Goal: Use online tool/utility: Utilize a website feature to perform a specific function

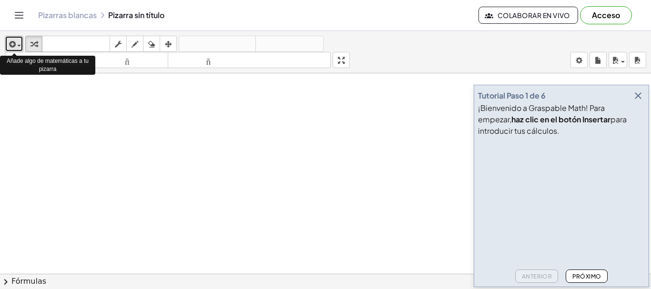
click at [19, 48] on div "button" at bounding box center [14, 43] width 14 height 11
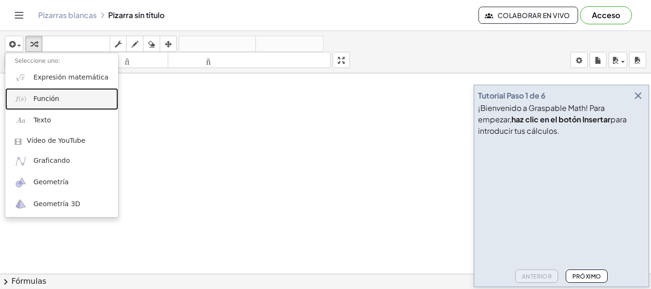
click at [44, 99] on font "Función" at bounding box center [46, 99] width 26 height 8
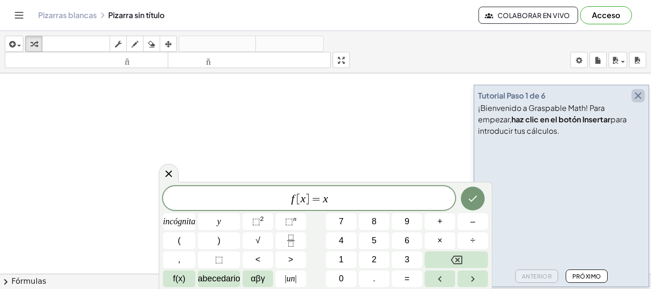
click at [636, 97] on icon "button" at bounding box center [637, 95] width 11 height 11
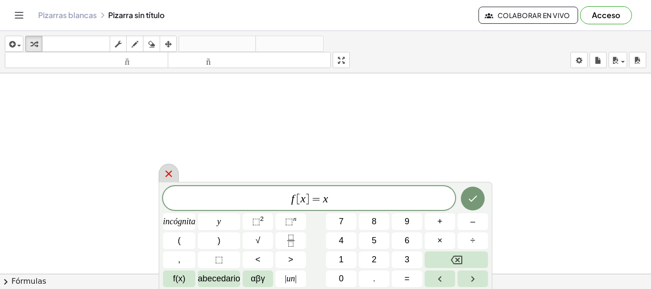
click at [166, 173] on icon at bounding box center [168, 173] width 11 height 11
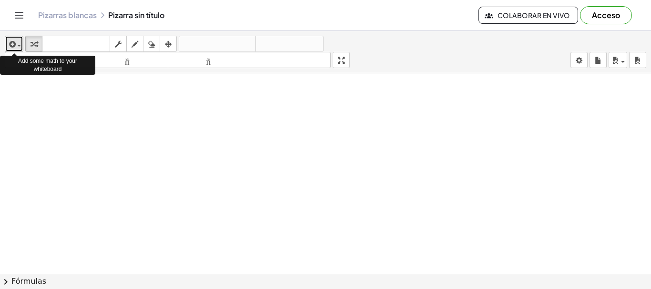
click at [18, 45] on span "button" at bounding box center [19, 46] width 4 height 2
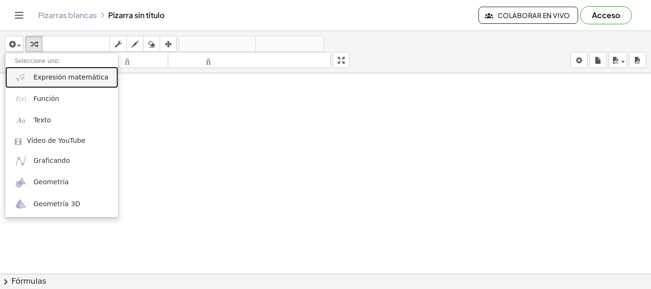
click at [40, 78] on font "Expresión matemática" at bounding box center [70, 77] width 75 height 8
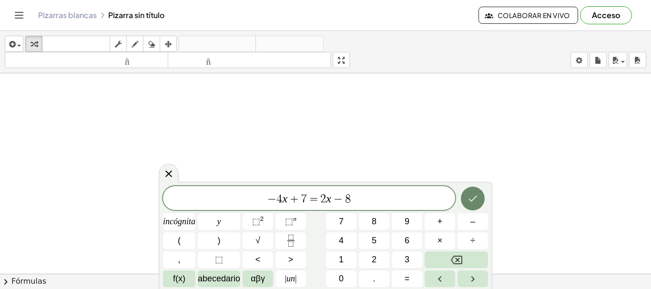
click at [470, 200] on icon "Hecho" at bounding box center [472, 199] width 9 height 6
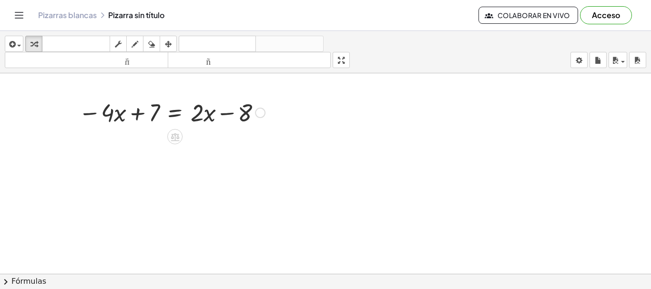
click at [206, 113] on div at bounding box center [172, 112] width 196 height 32
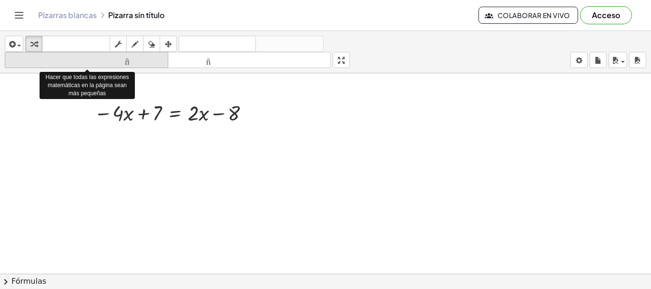
click at [136, 60] on font "tamaño_del_formato" at bounding box center [86, 60] width 159 height 9
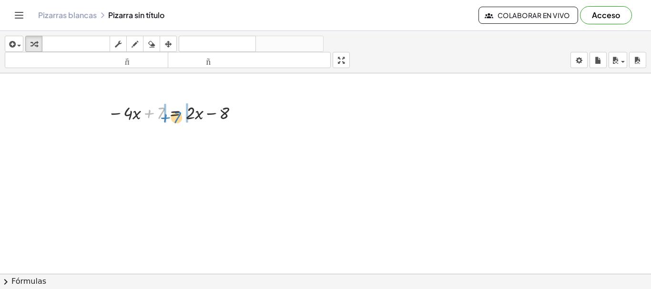
drag, startPoint x: 159, startPoint y: 116, endPoint x: 175, endPoint y: 120, distance: 17.1
click at [175, 120] on div at bounding box center [175, 112] width 145 height 24
click at [576, 60] on body "Actividades matemáticas fáciles de comprender Empezar Banco de actividades Trab…" at bounding box center [325, 144] width 651 height 289
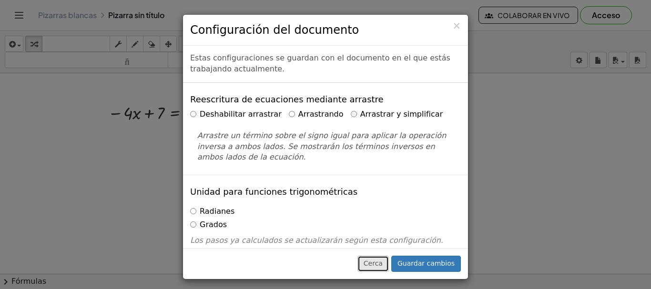
click at [382, 263] on font "Cerca" at bounding box center [372, 264] width 19 height 8
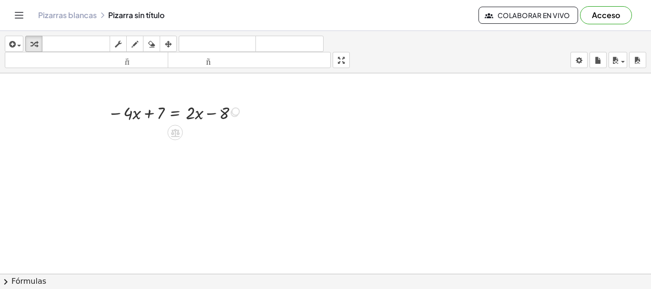
click at [175, 113] on div "− · 4 · x + 7 = + · 2 · x − 8" at bounding box center [175, 113] width 0 height 0
drag, startPoint x: 174, startPoint y: 132, endPoint x: 112, endPoint y: 122, distance: 62.7
drag, startPoint x: 157, startPoint y: 112, endPoint x: 114, endPoint y: 107, distance: 43.1
click at [114, 107] on div at bounding box center [175, 112] width 145 height 24
click at [134, 48] on icon "button" at bounding box center [134, 44] width 7 height 11
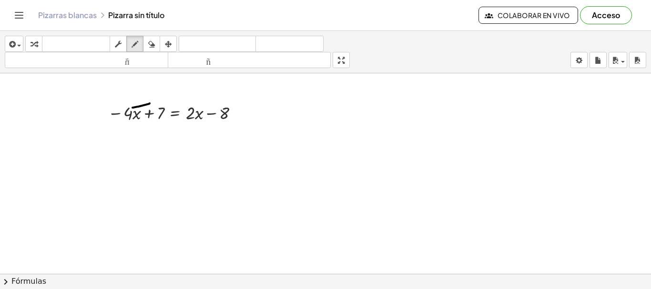
drag, startPoint x: 150, startPoint y: 103, endPoint x: 132, endPoint y: 108, distance: 17.7
click at [121, 44] on icon "button" at bounding box center [118, 44] width 7 height 11
click at [131, 104] on div at bounding box center [175, 112] width 145 height 24
drag, startPoint x: 171, startPoint y: 110, endPoint x: 150, endPoint y: 109, distance: 21.0
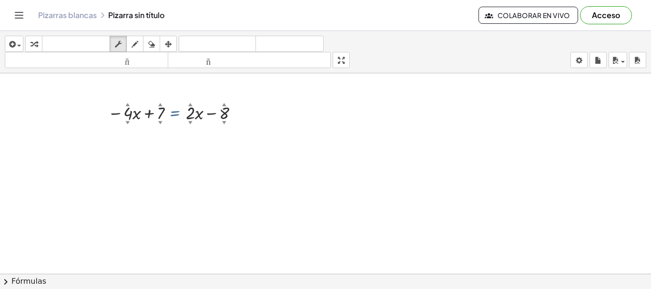
click at [140, 107] on div at bounding box center [175, 112] width 145 height 24
click at [153, 116] on div at bounding box center [175, 112] width 145 height 24
drag, startPoint x: 216, startPoint y: 114, endPoint x: 189, endPoint y: 109, distance: 27.3
click at [189, 109] on div at bounding box center [175, 112] width 145 height 24
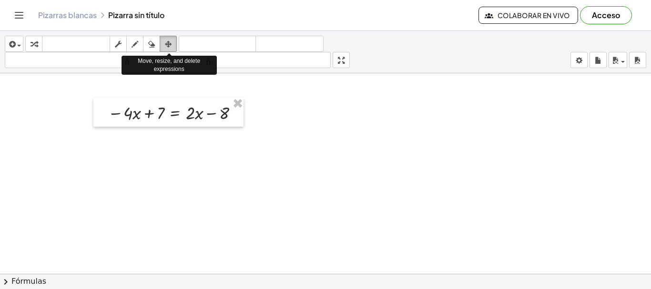
click at [171, 43] on icon "button" at bounding box center [168, 44] width 7 height 11
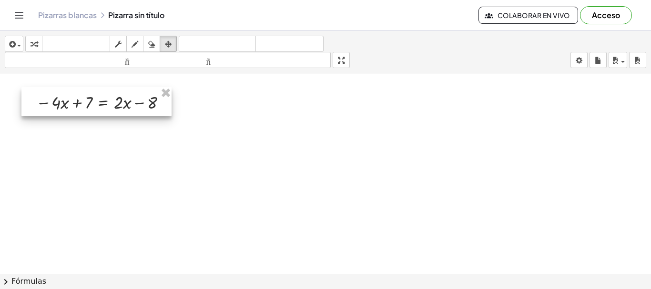
drag, startPoint x: 193, startPoint y: 110, endPoint x: 121, endPoint y: 99, distance: 72.7
click at [121, 99] on div at bounding box center [96, 101] width 150 height 29
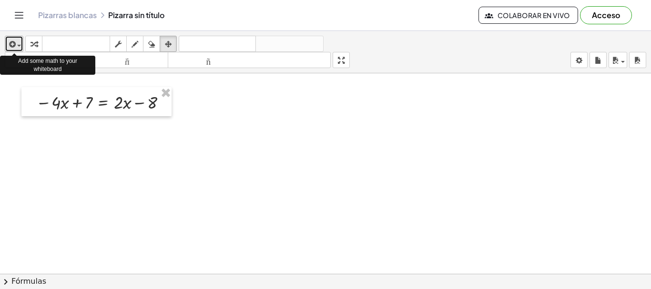
click at [17, 45] on span "button" at bounding box center [17, 45] width 2 height 7
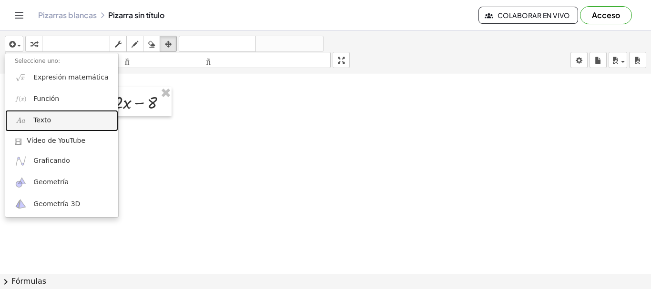
click at [55, 119] on link "Texto" at bounding box center [61, 120] width 113 height 21
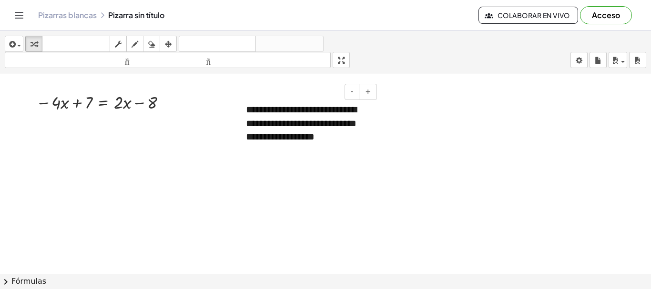
click at [327, 141] on font "**********" at bounding box center [301, 123] width 111 height 37
click at [367, 124] on div "**********" at bounding box center [307, 123] width 143 height 60
click at [355, 95] on button "-" at bounding box center [351, 92] width 15 height 16
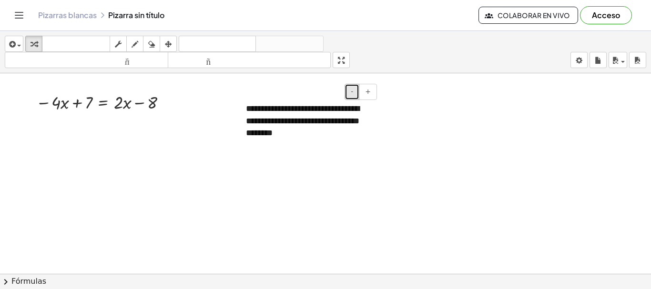
click at [355, 95] on button "-" at bounding box center [351, 92] width 15 height 16
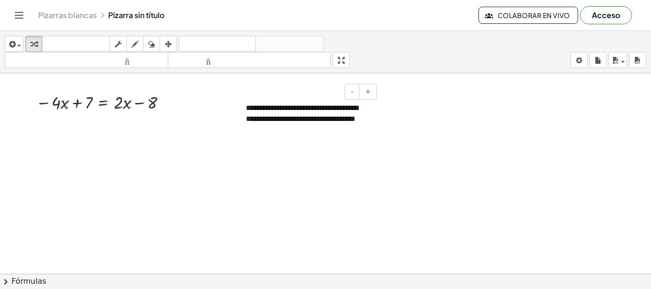
click at [338, 114] on font "**********" at bounding box center [302, 113] width 112 height 18
click at [366, 95] on font "+" at bounding box center [368, 92] width 6 height 8
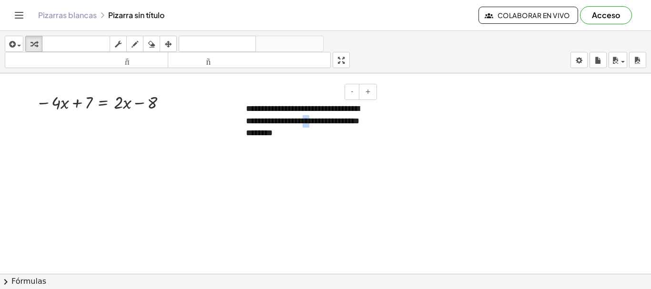
drag, startPoint x: 336, startPoint y: 121, endPoint x: 331, endPoint y: 119, distance: 6.0
click at [331, 119] on font "**********" at bounding box center [302, 120] width 113 height 33
drag, startPoint x: 307, startPoint y: 91, endPoint x: 265, endPoint y: 92, distance: 41.9
click at [265, 92] on div "- +" at bounding box center [305, 92] width 143 height 16
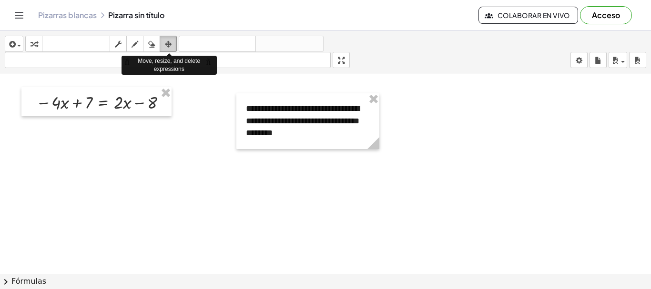
click at [167, 45] on icon "button" at bounding box center [168, 44] width 7 height 11
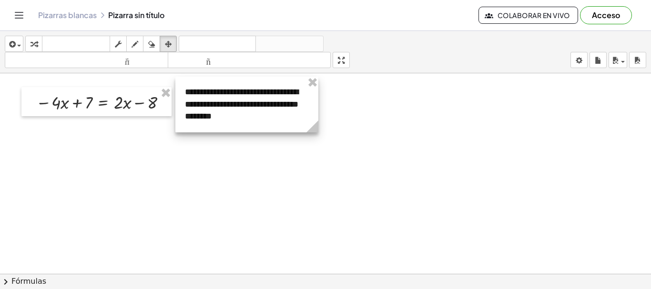
drag, startPoint x: 268, startPoint y: 120, endPoint x: 207, endPoint y: 103, distance: 63.2
click at [207, 103] on div at bounding box center [246, 105] width 143 height 56
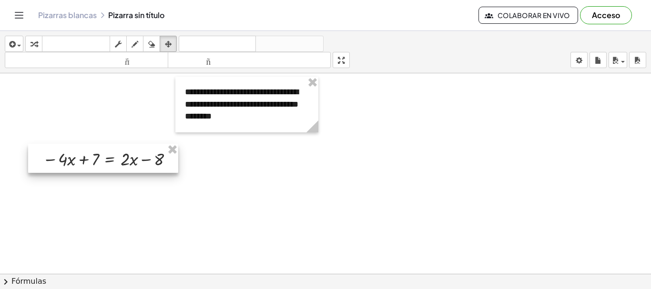
drag, startPoint x: 137, startPoint y: 101, endPoint x: 143, endPoint y: 158, distance: 57.1
click at [143, 158] on div at bounding box center [103, 158] width 150 height 29
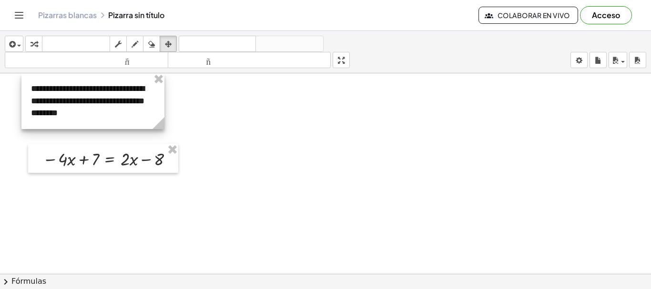
drag, startPoint x: 201, startPoint y: 118, endPoint x: 47, endPoint y: 93, distance: 155.8
click at [47, 93] on div at bounding box center [92, 101] width 143 height 56
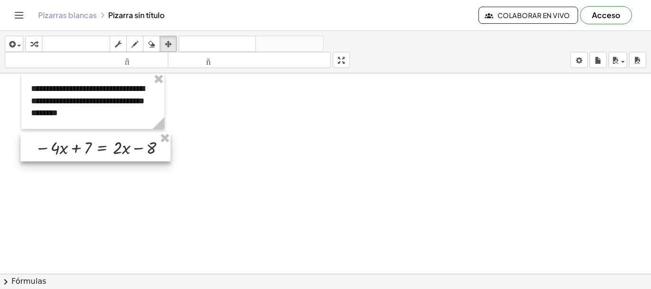
drag, startPoint x: 88, startPoint y: 162, endPoint x: 80, endPoint y: 151, distance: 13.7
click at [80, 151] on div at bounding box center [95, 146] width 150 height 29
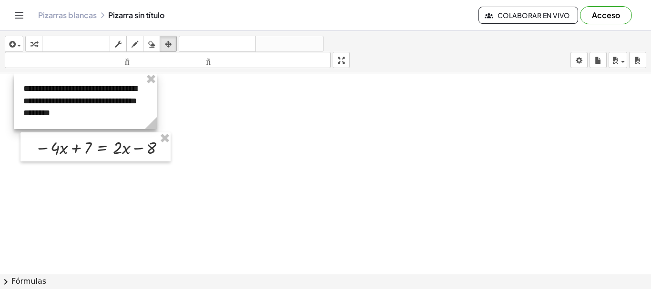
drag, startPoint x: 89, startPoint y: 113, endPoint x: 81, endPoint y: 111, distance: 8.1
click at [81, 111] on div at bounding box center [85, 101] width 143 height 56
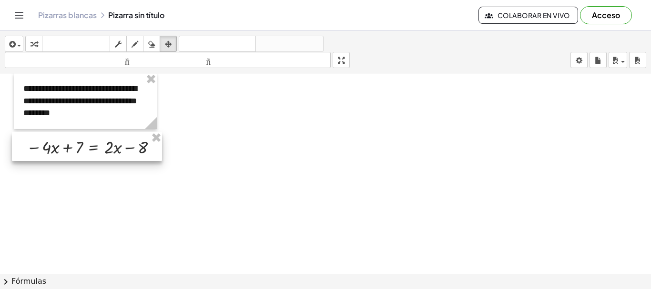
drag, startPoint x: 87, startPoint y: 148, endPoint x: 78, endPoint y: 148, distance: 8.6
click at [78, 148] on div at bounding box center [87, 146] width 150 height 29
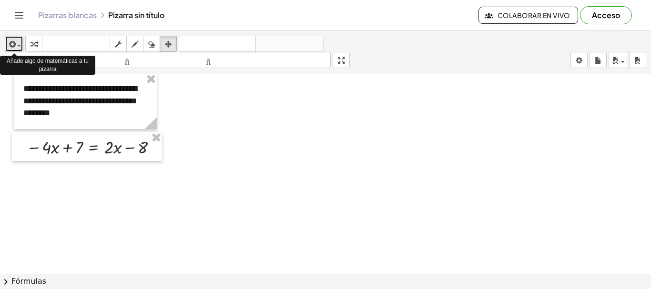
click at [17, 42] on span "button" at bounding box center [17, 45] width 2 height 7
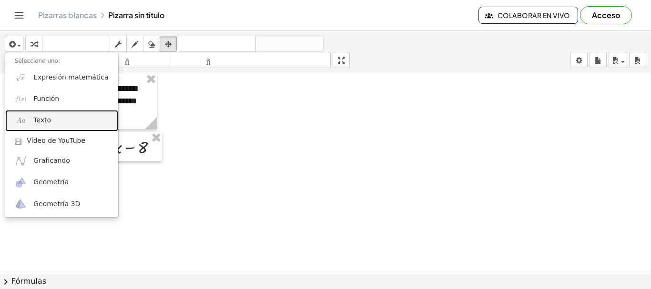
click at [46, 118] on font "Texto" at bounding box center [42, 120] width 18 height 8
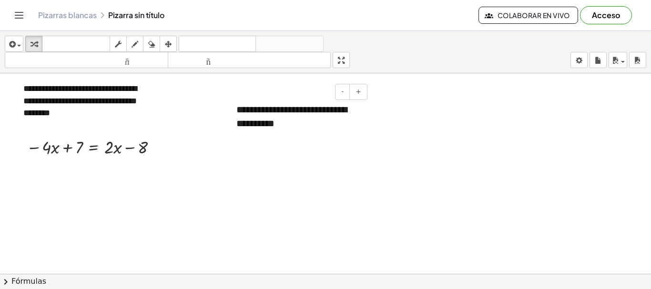
click at [349, 135] on div "**********" at bounding box center [298, 116] width 143 height 46
click at [305, 117] on font "**********" at bounding box center [291, 116] width 111 height 23
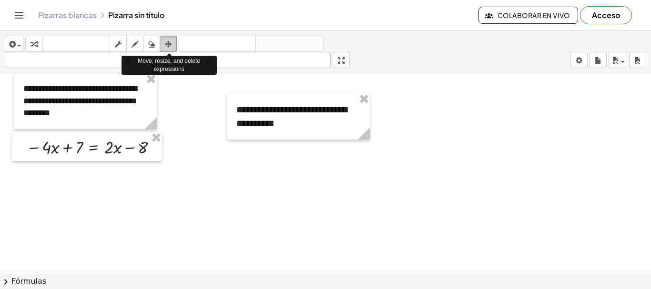
click at [169, 41] on icon "button" at bounding box center [168, 44] width 7 height 11
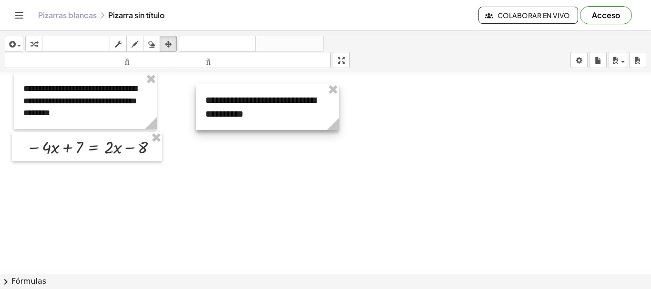
drag, startPoint x: 267, startPoint y: 110, endPoint x: 236, endPoint y: 100, distance: 32.4
click at [236, 100] on div at bounding box center [267, 107] width 143 height 46
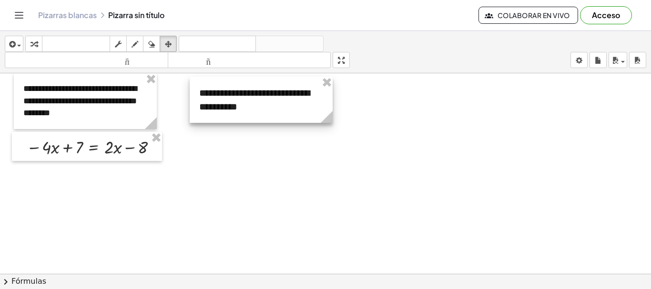
drag, startPoint x: 242, startPoint y: 96, endPoint x: 235, endPoint y: 95, distance: 7.2
click at [235, 95] on div at bounding box center [261, 100] width 143 height 46
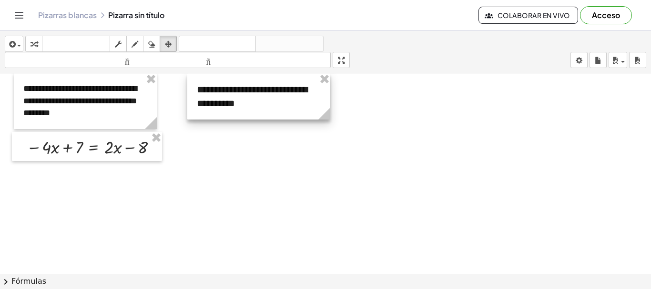
drag, startPoint x: 232, startPoint y: 102, endPoint x: 231, endPoint y: 92, distance: 9.7
click at [231, 92] on div at bounding box center [258, 96] width 143 height 46
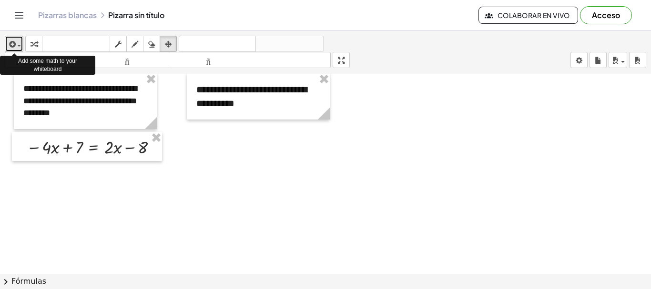
click at [19, 47] on div "button" at bounding box center [14, 43] width 14 height 11
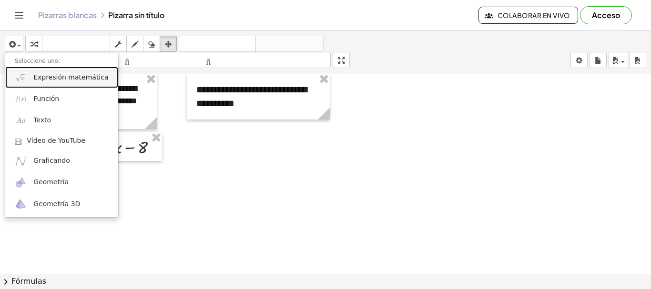
click at [61, 78] on font "Expresión matemática" at bounding box center [70, 77] width 75 height 8
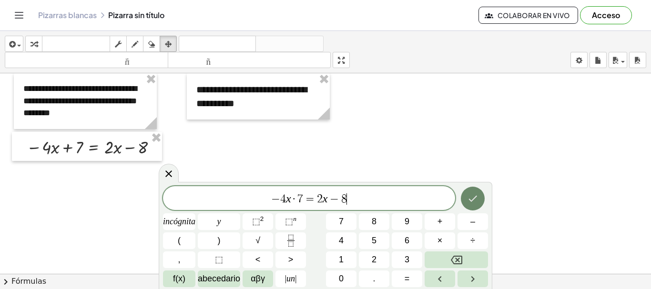
click at [470, 202] on icon "Hecho" at bounding box center [472, 198] width 11 height 11
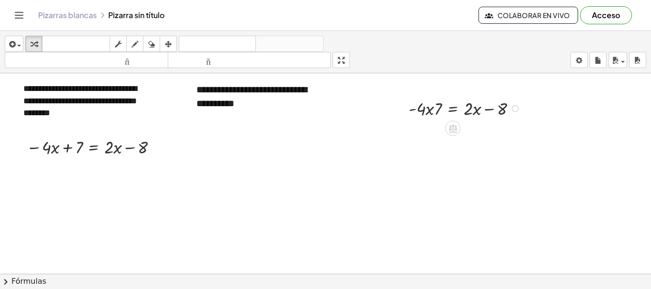
click at [454, 111] on div at bounding box center [466, 108] width 124 height 24
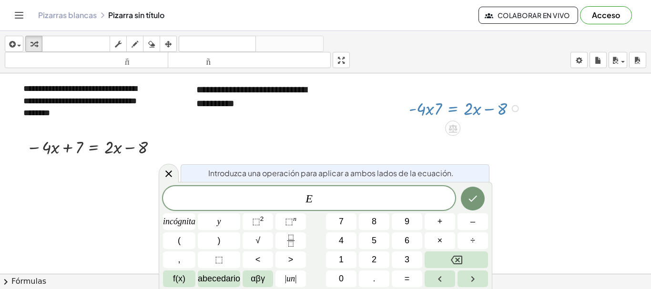
click at [452, 111] on div at bounding box center [466, 108] width 124 height 24
drag, startPoint x: 445, startPoint y: 110, endPoint x: 234, endPoint y: 152, distance: 215.1
click at [168, 172] on icon at bounding box center [168, 173] width 11 height 11
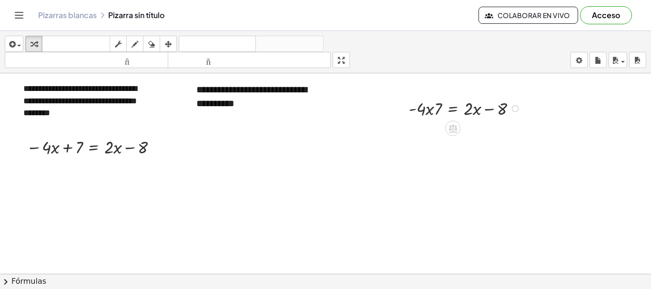
click at [434, 110] on div at bounding box center [466, 108] width 124 height 24
click at [474, 110] on div at bounding box center [466, 108] width 124 height 24
click at [434, 111] on div at bounding box center [466, 108] width 124 height 24
click at [451, 128] on icon at bounding box center [452, 129] width 9 height 8
click at [434, 113] on div at bounding box center [466, 108] width 124 height 24
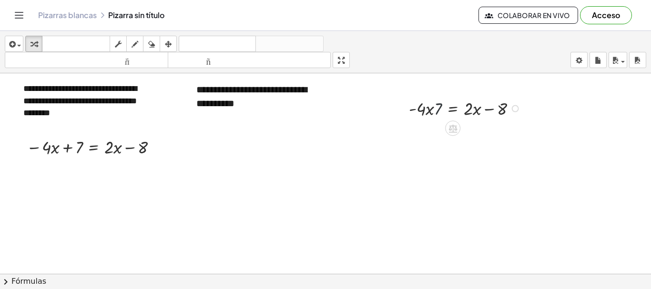
click at [434, 113] on div at bounding box center [466, 108] width 124 height 24
click at [466, 107] on div at bounding box center [466, 108] width 124 height 24
click at [501, 113] on div at bounding box center [466, 108] width 124 height 24
click at [71, 144] on div at bounding box center [93, 146] width 145 height 24
click at [97, 144] on div at bounding box center [93, 146] width 145 height 24
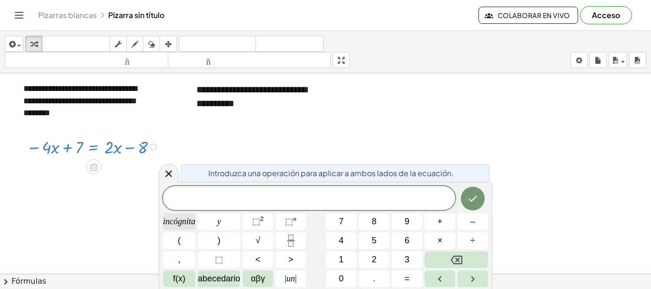
click at [175, 223] on font "incógnita" at bounding box center [179, 222] width 32 height 10
click at [101, 154] on div at bounding box center [93, 146] width 145 height 24
click at [166, 173] on icon at bounding box center [168, 173] width 11 height 11
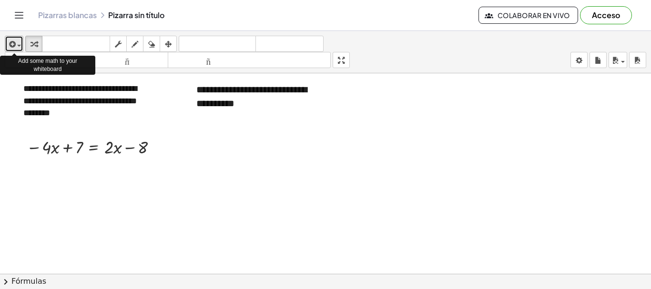
click at [13, 46] on icon "button" at bounding box center [11, 44] width 9 height 11
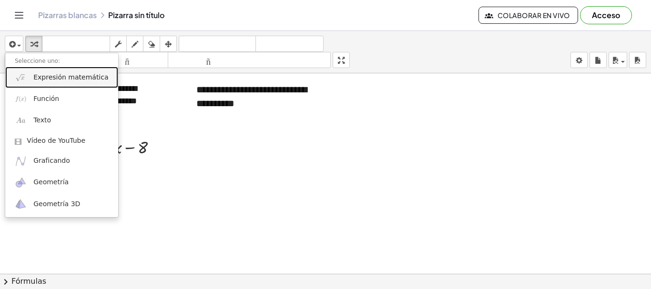
click at [57, 76] on font "Expresión matemática" at bounding box center [70, 77] width 75 height 8
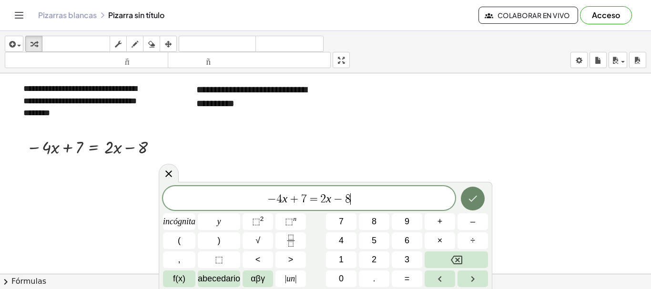
click at [467, 193] on icon "Hecho" at bounding box center [472, 198] width 11 height 11
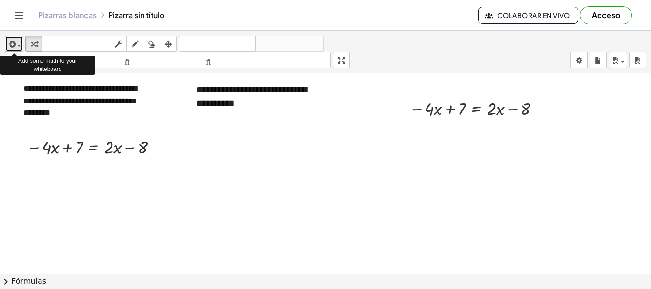
click at [15, 43] on icon "button" at bounding box center [11, 44] width 9 height 11
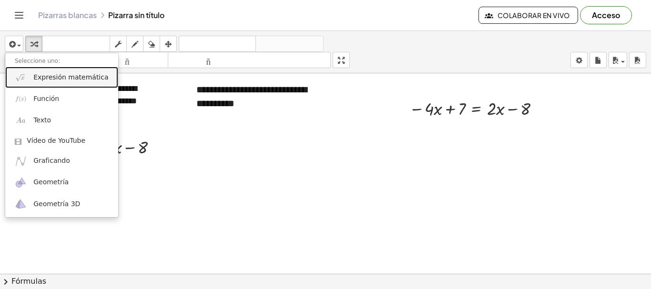
click at [60, 75] on font "Expresión matemática" at bounding box center [70, 77] width 75 height 8
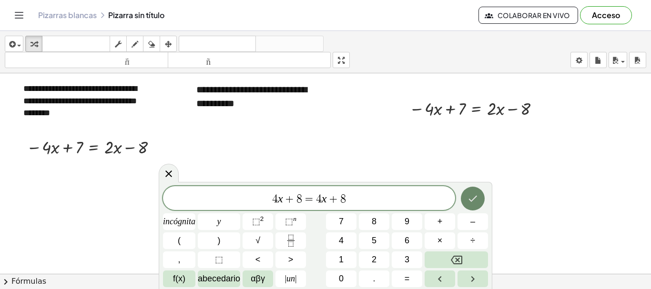
click at [478, 200] on icon "Hecho" at bounding box center [472, 198] width 11 height 11
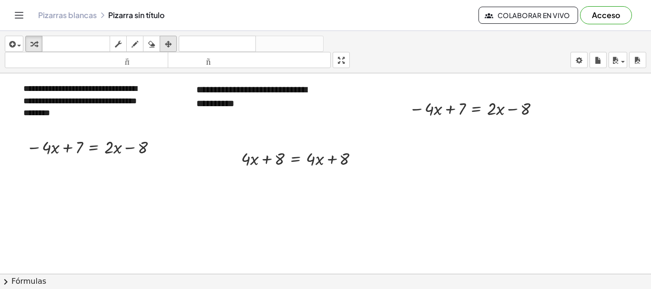
click at [171, 45] on icon "button" at bounding box center [168, 44] width 7 height 11
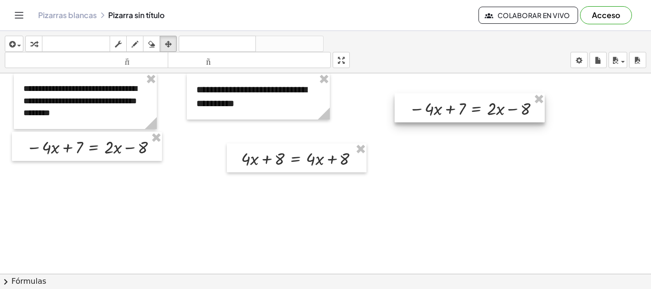
click at [436, 110] on div at bounding box center [469, 107] width 150 height 29
click at [428, 109] on div at bounding box center [469, 107] width 150 height 29
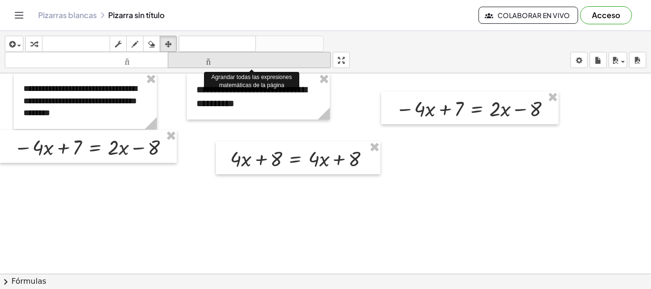
click at [210, 61] on font "tamaño_del_formato" at bounding box center [249, 60] width 159 height 9
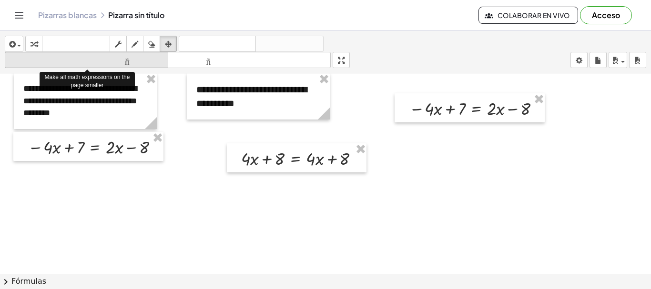
click at [133, 65] on icon "tamaño_del_formato" at bounding box center [86, 60] width 159 height 11
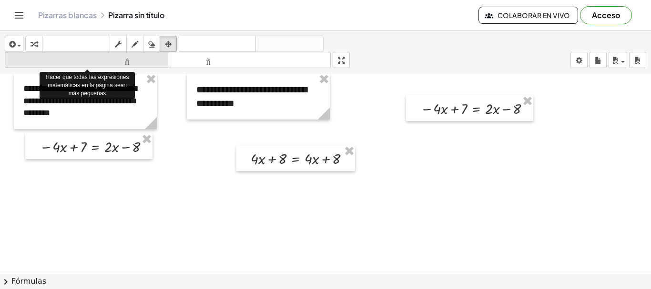
click at [133, 65] on icon "tamaño_del_formato" at bounding box center [86, 60] width 159 height 11
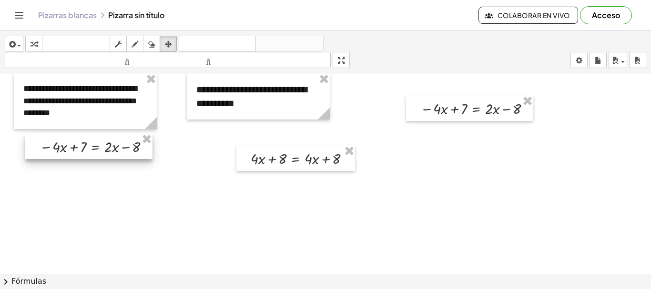
click at [109, 150] on div at bounding box center [88, 146] width 127 height 26
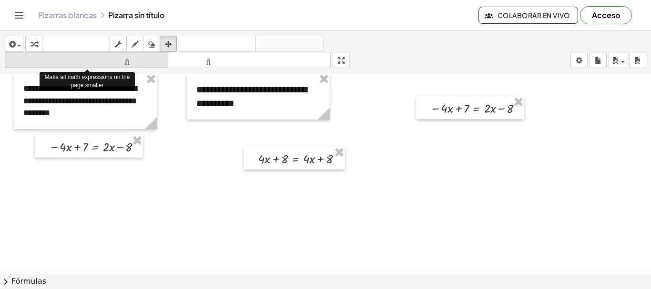
click at [133, 60] on font "tamaño_del_formato" at bounding box center [86, 60] width 159 height 9
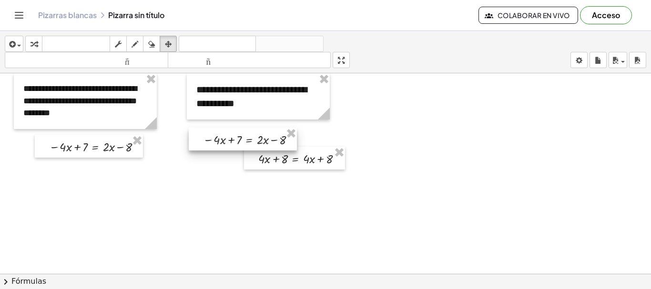
drag, startPoint x: 462, startPoint y: 111, endPoint x: 235, endPoint y: 141, distance: 228.8
click at [235, 141] on div at bounding box center [243, 139] width 108 height 23
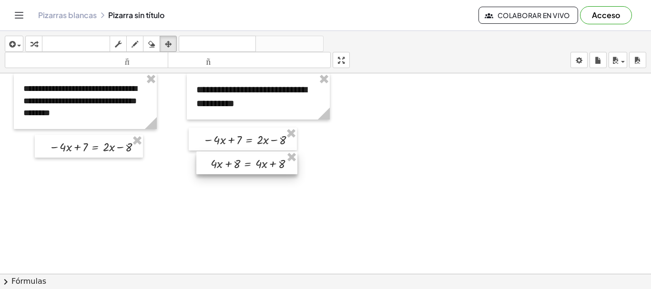
drag, startPoint x: 282, startPoint y: 163, endPoint x: 234, endPoint y: 168, distance: 47.9
click at [234, 168] on div at bounding box center [246, 162] width 101 height 23
click at [249, 164] on div at bounding box center [246, 162] width 101 height 23
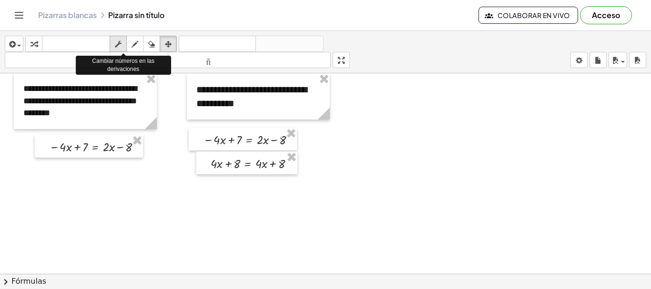
click at [117, 44] on icon "button" at bounding box center [118, 44] width 7 height 11
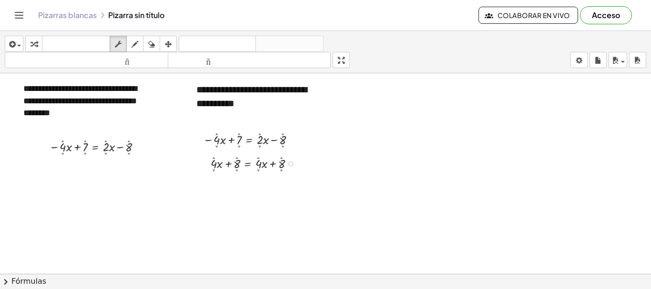
click at [239, 162] on div at bounding box center [256, 163] width 101 height 18
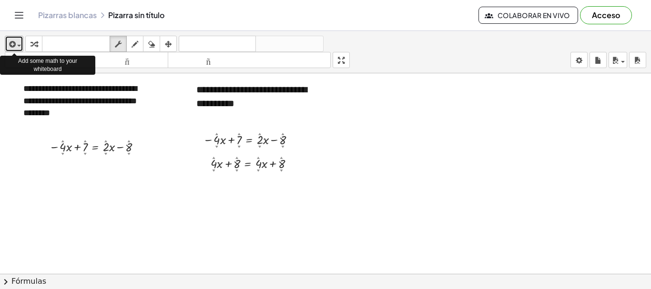
click at [14, 44] on icon "button" at bounding box center [11, 44] width 9 height 11
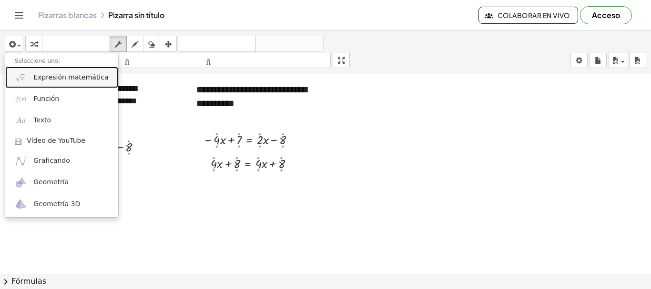
click at [60, 77] on font "Expresión matemática" at bounding box center [70, 77] width 75 height 8
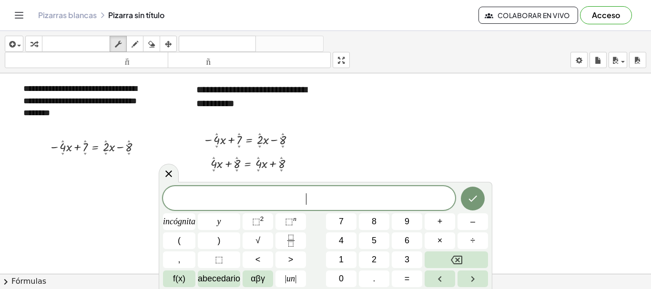
click at [352, 202] on span "​" at bounding box center [309, 198] width 292 height 13
click at [474, 196] on icon "Hecho" at bounding box center [472, 198] width 11 height 11
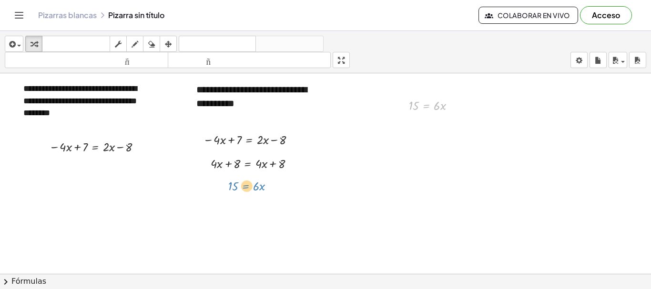
drag, startPoint x: 423, startPoint y: 107, endPoint x: 243, endPoint y: 187, distance: 197.0
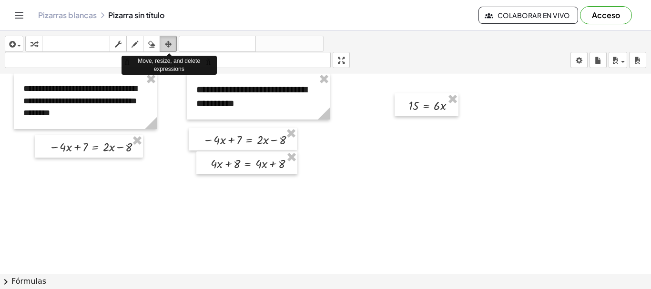
click at [169, 43] on icon "button" at bounding box center [168, 44] width 7 height 11
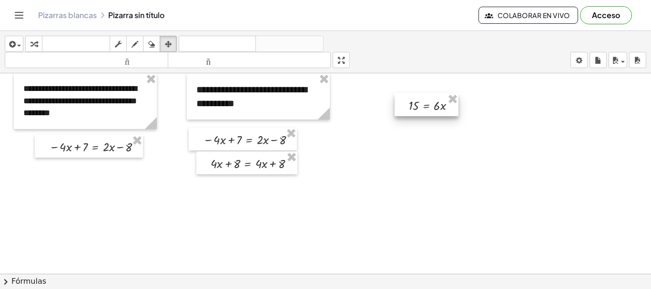
drag, startPoint x: 433, startPoint y: 128, endPoint x: 421, endPoint y: 108, distance: 23.0
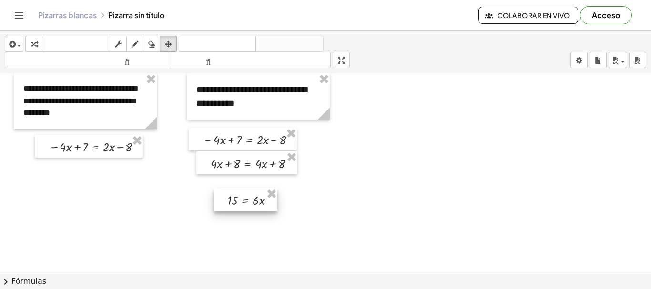
drag, startPoint x: 421, startPoint y: 108, endPoint x: 241, endPoint y: 202, distance: 203.7
click at [241, 202] on div at bounding box center [245, 199] width 64 height 23
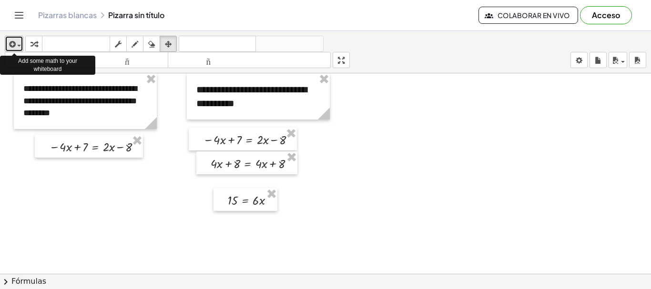
click at [13, 47] on icon "button" at bounding box center [11, 44] width 9 height 11
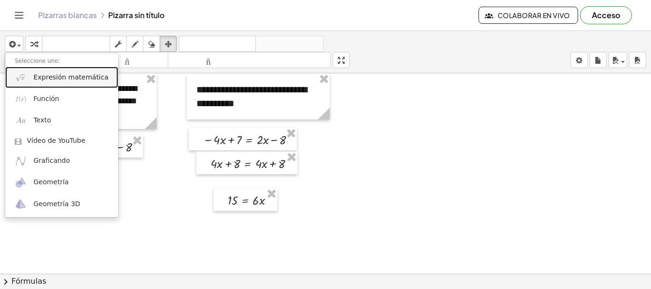
click at [68, 80] on font "Expresión matemática" at bounding box center [70, 77] width 75 height 8
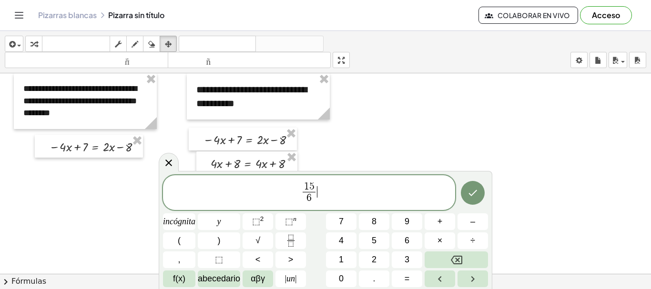
click at [323, 189] on span "1 5 6 ​ ​" at bounding box center [309, 193] width 292 height 25
click at [473, 197] on icon "Hecho" at bounding box center [472, 192] width 11 height 11
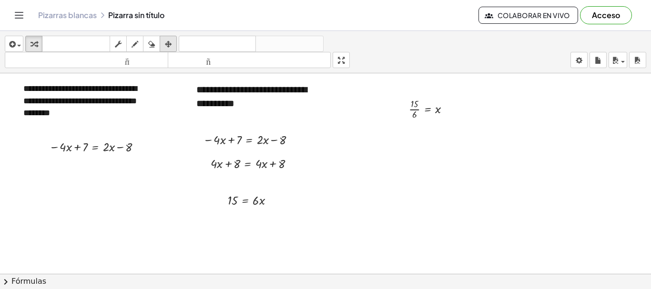
click at [170, 46] on icon "button" at bounding box center [168, 44] width 7 height 11
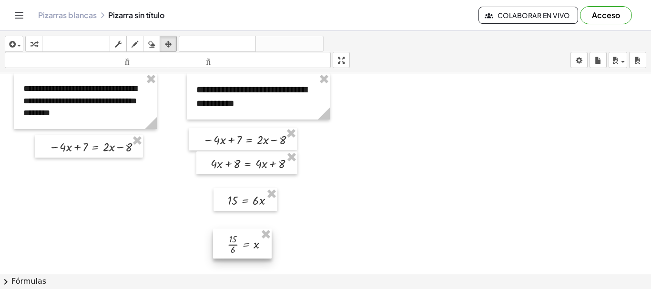
drag, startPoint x: 416, startPoint y: 115, endPoint x: 236, endPoint y: 250, distance: 224.9
click at [236, 250] on div at bounding box center [242, 244] width 59 height 30
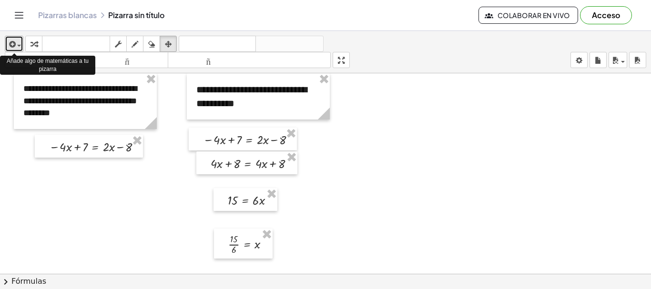
click at [12, 45] on icon "button" at bounding box center [11, 44] width 9 height 11
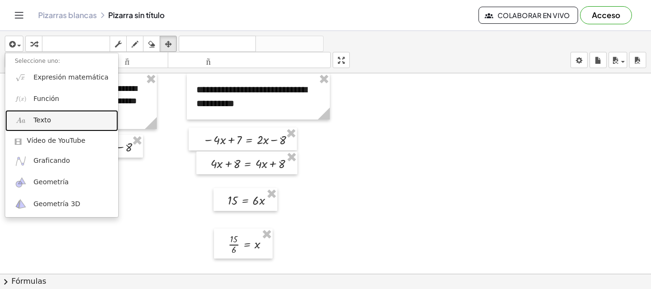
click at [51, 119] on link "Texto" at bounding box center [61, 120] width 113 height 21
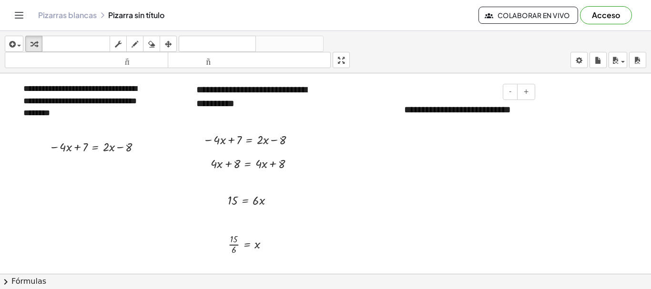
click at [454, 131] on div "**********" at bounding box center [465, 116] width 143 height 46
click at [474, 129] on div "**********" at bounding box center [465, 116] width 143 height 46
click at [442, 114] on font "**********" at bounding box center [457, 110] width 107 height 10
click at [167, 45] on icon "button" at bounding box center [168, 44] width 7 height 11
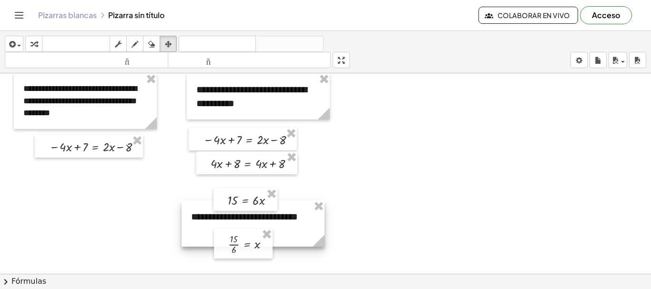
drag, startPoint x: 429, startPoint y: 110, endPoint x: 216, endPoint y: 217, distance: 238.4
click at [216, 217] on div at bounding box center [252, 224] width 143 height 46
drag, startPoint x: 242, startPoint y: 246, endPoint x: 235, endPoint y: 266, distance: 21.4
click at [235, 266] on div at bounding box center [235, 264] width 59 height 30
click at [240, 222] on div at bounding box center [252, 224] width 143 height 46
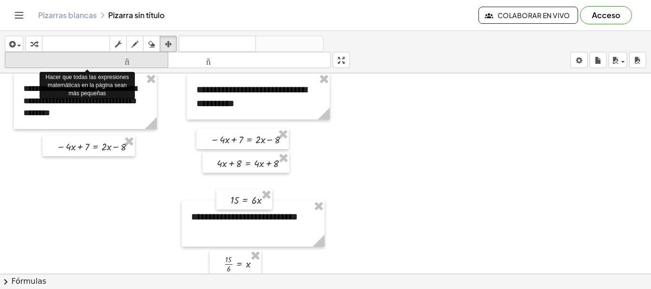
click at [128, 62] on font "tamaño_del_formato" at bounding box center [86, 60] width 159 height 9
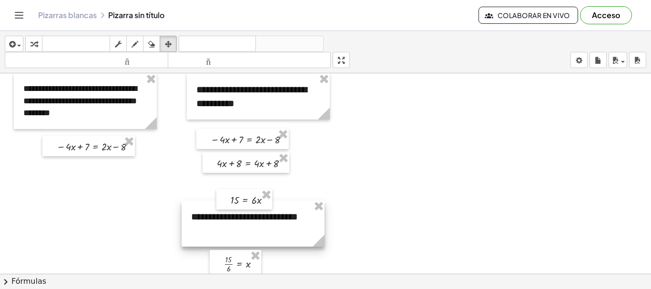
click at [223, 218] on div at bounding box center [252, 224] width 143 height 46
click at [233, 228] on div at bounding box center [252, 224] width 143 height 46
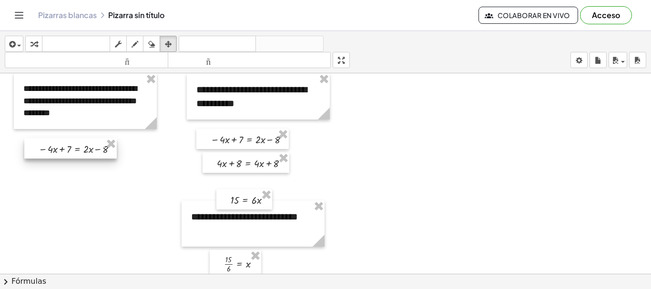
drag, startPoint x: 105, startPoint y: 150, endPoint x: 87, endPoint y: 152, distance: 18.3
click at [87, 152] on div at bounding box center [70, 148] width 92 height 20
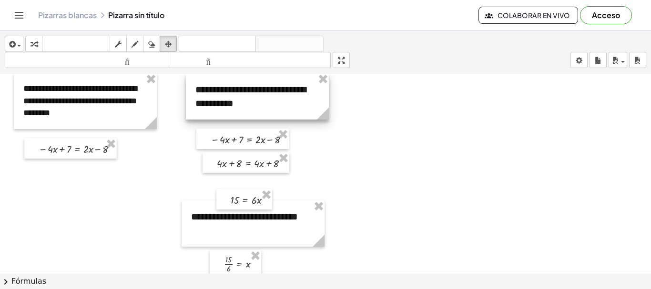
click at [219, 98] on div at bounding box center [257, 96] width 143 height 46
click at [206, 94] on div at bounding box center [257, 96] width 143 height 46
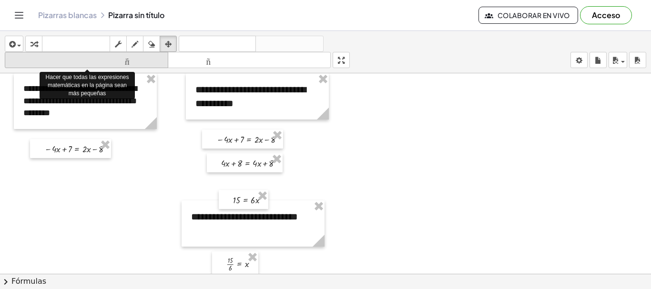
click at [80, 59] on font "tamaño_del_formato" at bounding box center [86, 60] width 159 height 9
click at [134, 62] on font "tamaño_del_formato" at bounding box center [86, 60] width 159 height 9
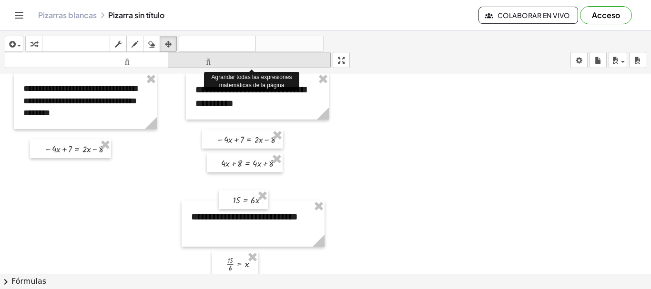
click at [207, 64] on font "tamaño_del_formato" at bounding box center [249, 60] width 159 height 9
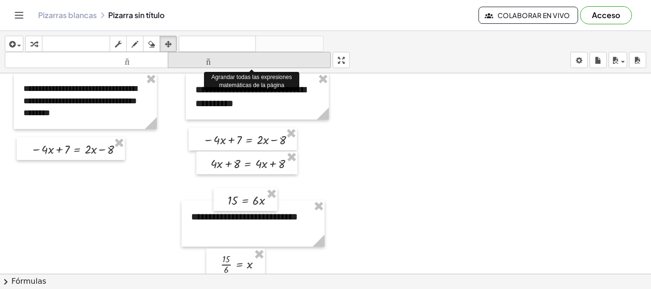
click at [207, 64] on font "tamaño_del_formato" at bounding box center [249, 60] width 159 height 9
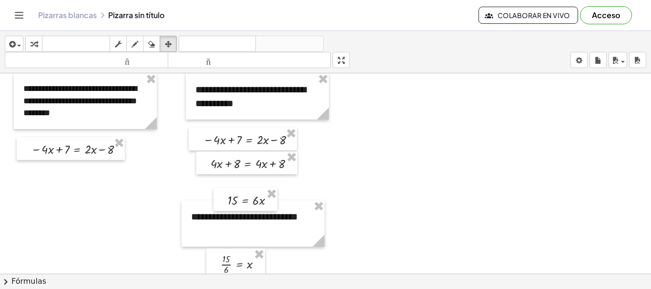
click at [23, 14] on icon "Cambiar navegación" at bounding box center [18, 15] width 11 height 11
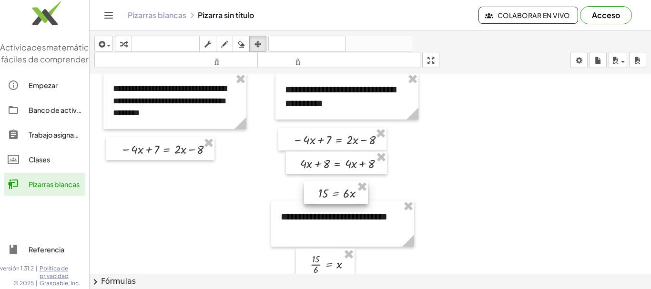
drag, startPoint x: 332, startPoint y: 189, endPoint x: 333, endPoint y: 181, distance: 7.2
click at [333, 181] on div at bounding box center [336, 192] width 64 height 23
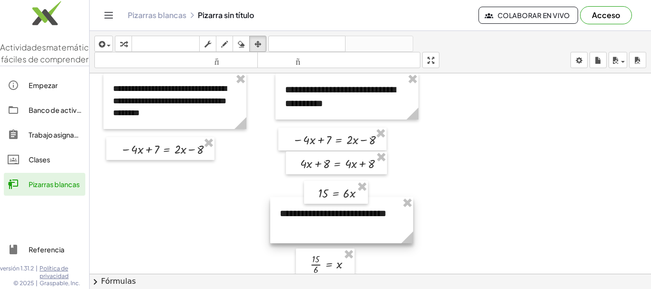
click at [331, 222] on div at bounding box center [341, 220] width 143 height 46
drag, startPoint x: 326, startPoint y: 263, endPoint x: 311, endPoint y: 259, distance: 15.8
click at [311, 259] on div at bounding box center [310, 259] width 59 height 30
click at [319, 265] on div at bounding box center [310, 259] width 59 height 30
drag, startPoint x: 309, startPoint y: 258, endPoint x: 294, endPoint y: 258, distance: 15.2
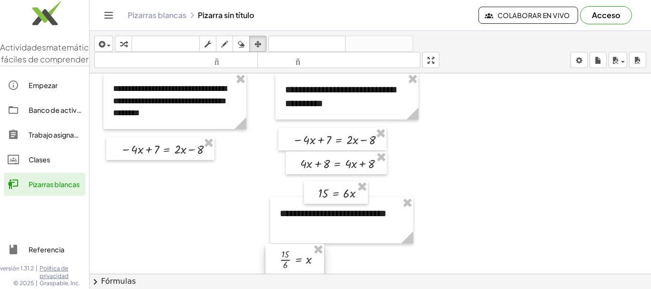
click at [294, 258] on div at bounding box center [294, 259] width 59 height 30
drag, startPoint x: 329, startPoint y: 104, endPoint x: 327, endPoint y: 92, distance: 11.5
click at [327, 92] on div at bounding box center [345, 96] width 143 height 46
drag, startPoint x: 320, startPoint y: 139, endPoint x: 324, endPoint y: 132, distance: 8.2
click at [324, 132] on div at bounding box center [337, 132] width 108 height 23
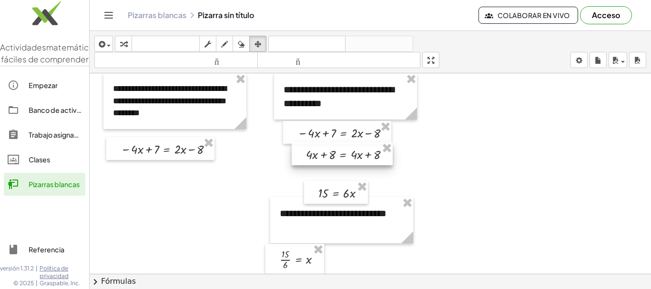
drag, startPoint x: 325, startPoint y: 161, endPoint x: 331, endPoint y: 151, distance: 10.7
click at [331, 151] on div at bounding box center [342, 153] width 101 height 23
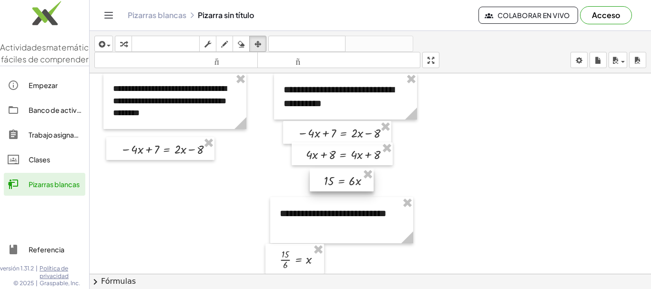
drag, startPoint x: 329, startPoint y: 191, endPoint x: 334, endPoint y: 179, distance: 13.6
click at [334, 179] on div at bounding box center [342, 180] width 64 height 23
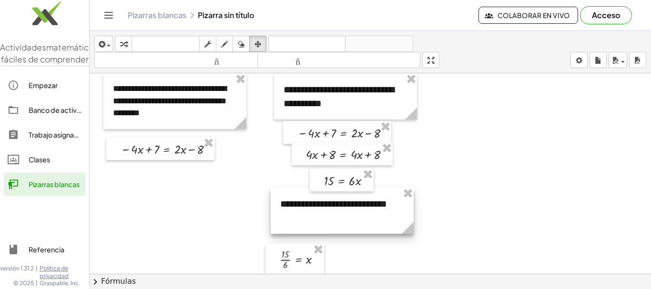
drag, startPoint x: 326, startPoint y: 221, endPoint x: 326, endPoint y: 212, distance: 9.5
click at [326, 212] on div at bounding box center [342, 211] width 143 height 46
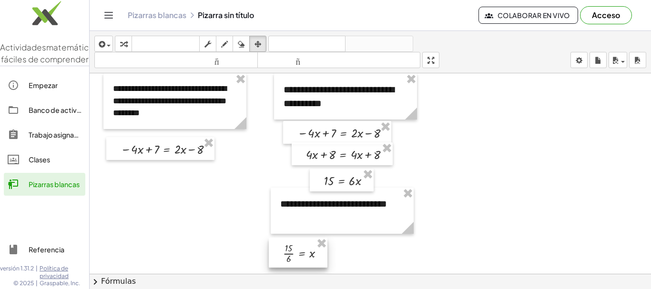
drag, startPoint x: 297, startPoint y: 254, endPoint x: 300, endPoint y: 248, distance: 7.0
click at [300, 248] on div at bounding box center [298, 253] width 59 height 30
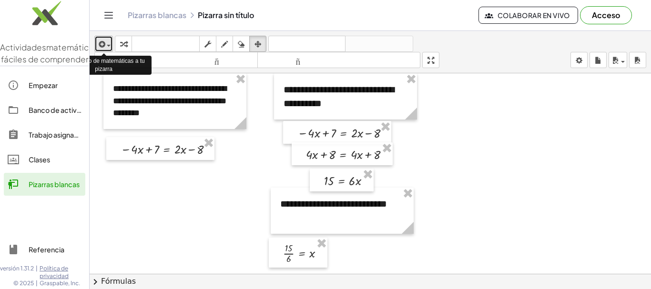
click at [106, 45] on span "button" at bounding box center [106, 45] width 2 height 7
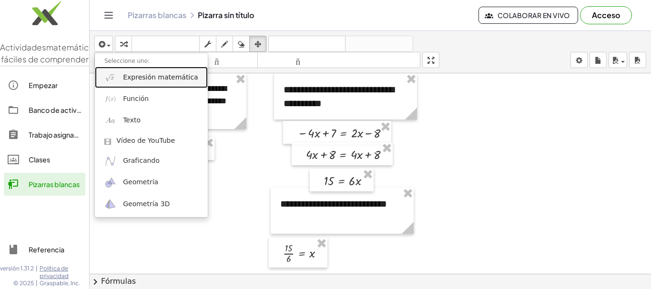
click at [139, 79] on font "Expresión matemática" at bounding box center [160, 77] width 75 height 8
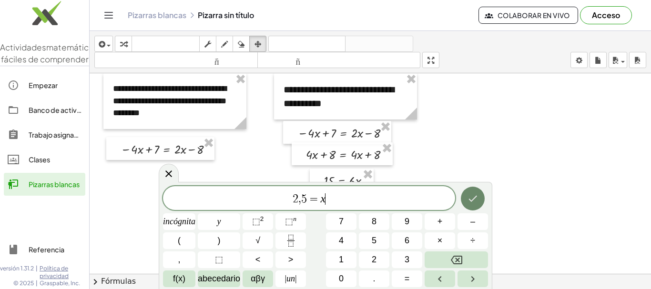
click at [473, 201] on icon "Hecho" at bounding box center [472, 198] width 11 height 11
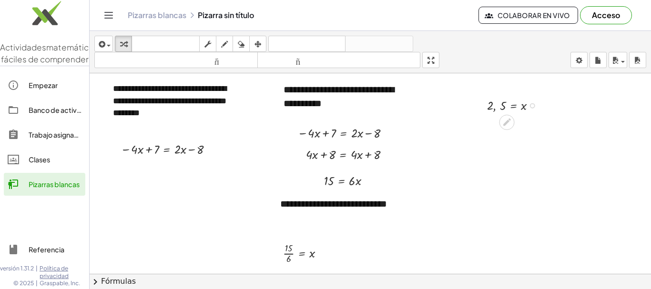
click at [515, 107] on div at bounding box center [515, 105] width 66 height 18
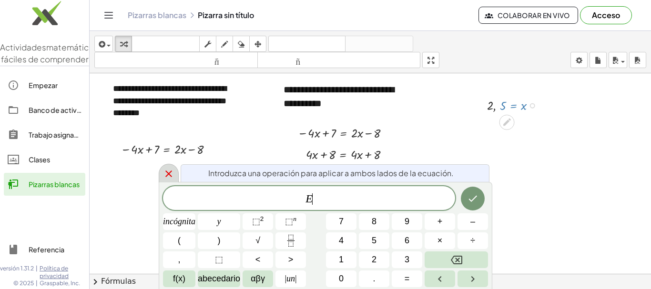
click at [169, 172] on icon at bounding box center [168, 173] width 11 height 11
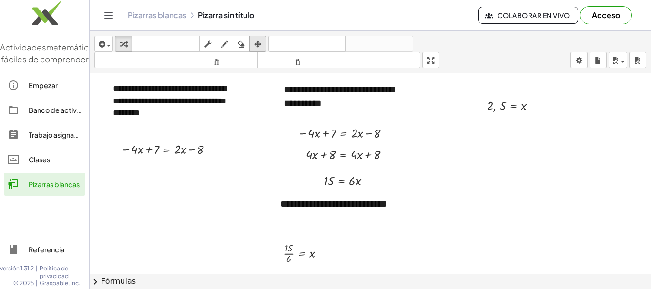
click at [260, 41] on icon "button" at bounding box center [257, 44] width 7 height 11
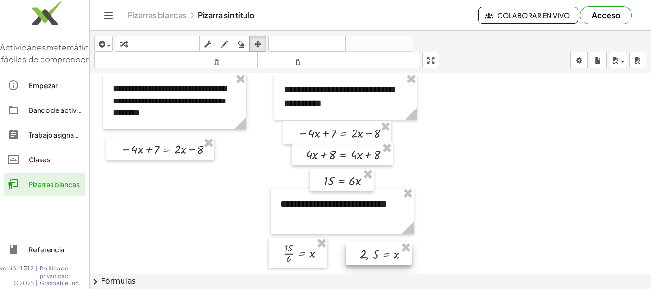
drag, startPoint x: 499, startPoint y: 107, endPoint x: 372, endPoint y: 254, distance: 194.5
click at [372, 254] on div at bounding box center [378, 253] width 66 height 23
drag, startPoint x: 385, startPoint y: 251, endPoint x: 379, endPoint y: 252, distance: 5.8
click at [379, 252] on div at bounding box center [373, 253] width 66 height 23
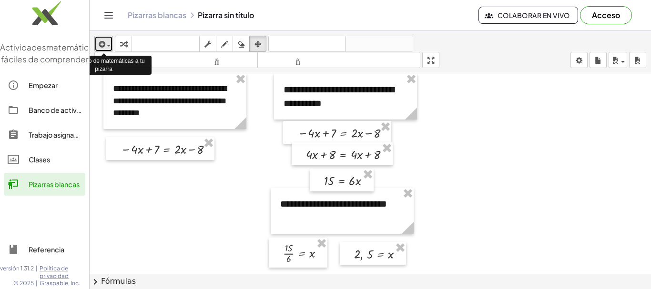
click at [109, 47] on div "button" at bounding box center [104, 43] width 14 height 11
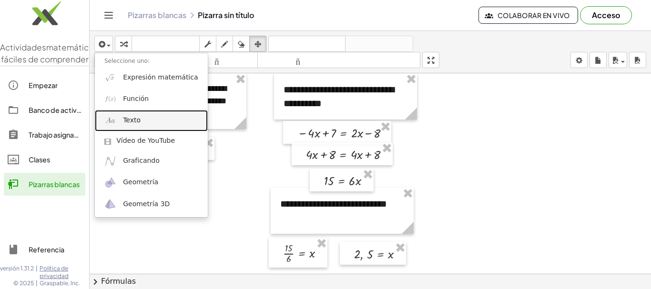
click at [136, 122] on font "Texto" at bounding box center [132, 120] width 18 height 8
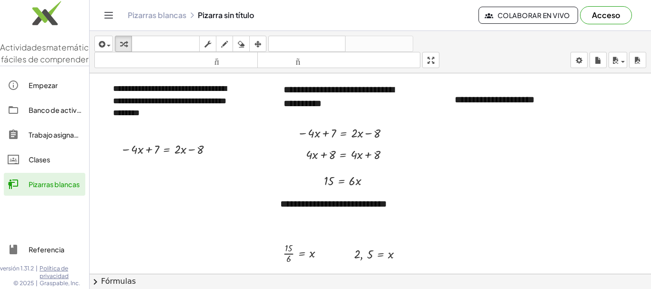
click at [261, 43] on icon "button" at bounding box center [257, 44] width 7 height 11
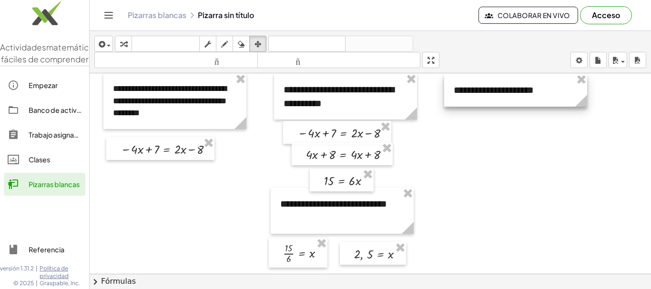
drag, startPoint x: 477, startPoint y: 109, endPoint x: 476, endPoint y: 100, distance: 9.6
click at [476, 100] on div at bounding box center [515, 90] width 143 height 33
drag, startPoint x: 157, startPoint y: 151, endPoint x: 466, endPoint y: 160, distance: 308.8
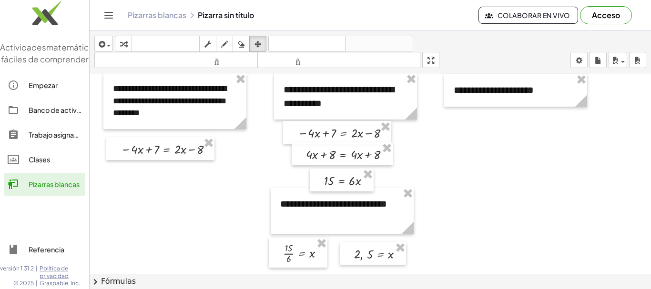
drag, startPoint x: 158, startPoint y: 149, endPoint x: 139, endPoint y: 148, distance: 19.1
click at [139, 148] on div at bounding box center [160, 148] width 108 height 23
click at [104, 44] on icon "button" at bounding box center [101, 44] width 9 height 11
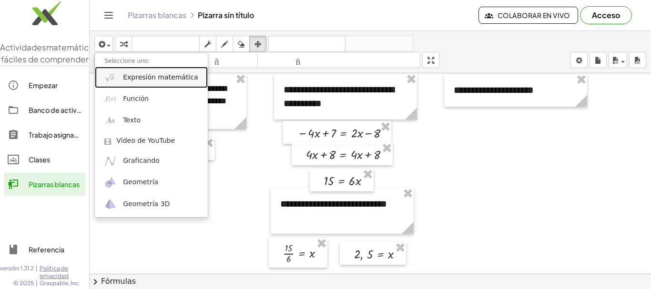
click at [141, 78] on font "Expresión matemática" at bounding box center [160, 77] width 75 height 8
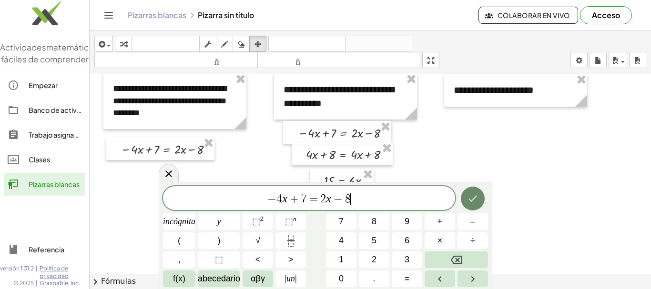
click at [474, 202] on icon "Hecho" at bounding box center [472, 198] width 11 height 11
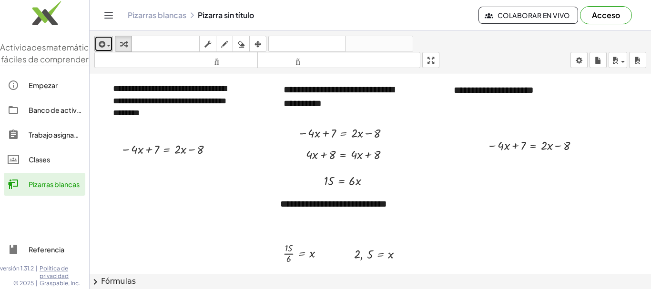
click at [107, 40] on div "button" at bounding box center [104, 43] width 14 height 11
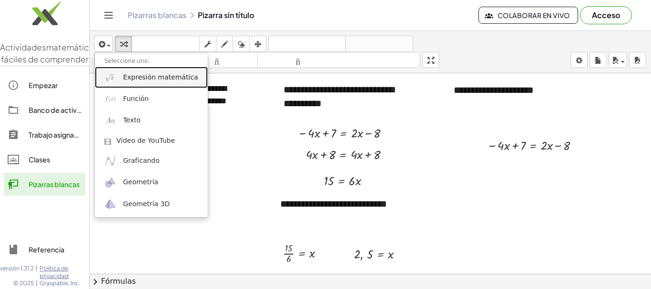
click at [151, 79] on font "Expresión matemática" at bounding box center [160, 77] width 75 height 8
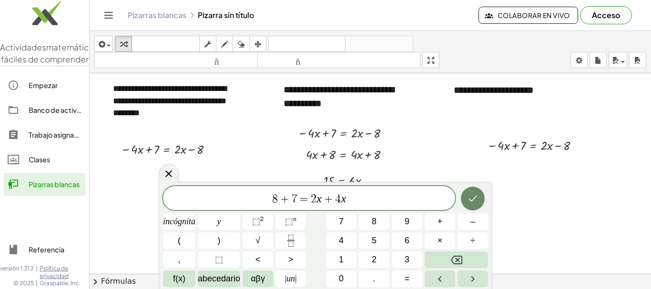
click at [473, 197] on icon "Hecho" at bounding box center [472, 198] width 11 height 11
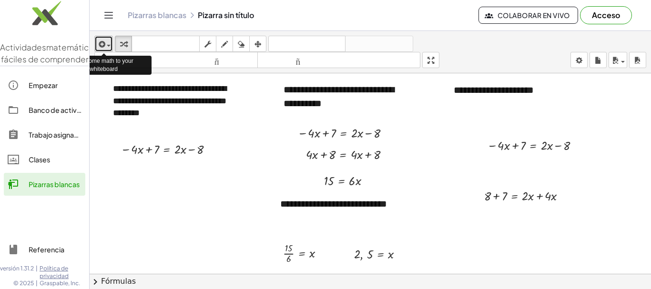
click at [104, 42] on icon "button" at bounding box center [101, 44] width 9 height 11
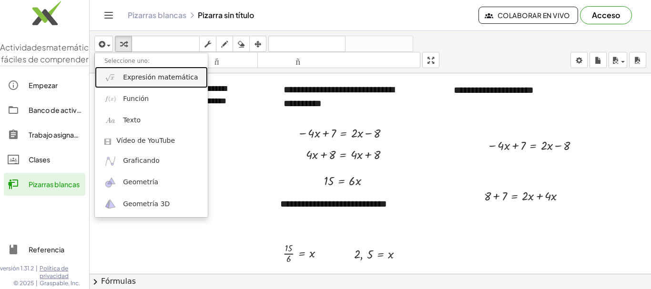
click at [144, 77] on font "Expresión matemática" at bounding box center [160, 77] width 75 height 8
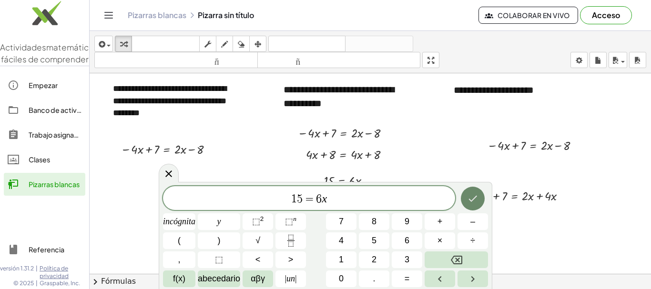
click at [472, 202] on icon "Hecho" at bounding box center [472, 198] width 11 height 11
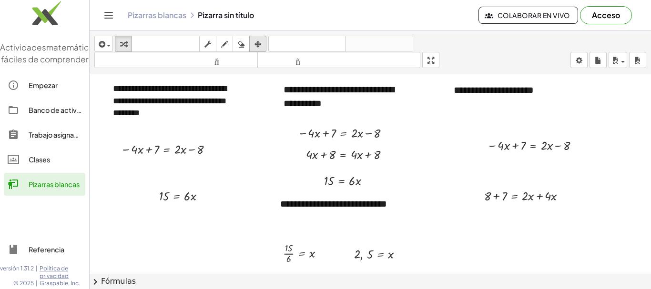
click at [257, 45] on icon "button" at bounding box center [257, 44] width 7 height 11
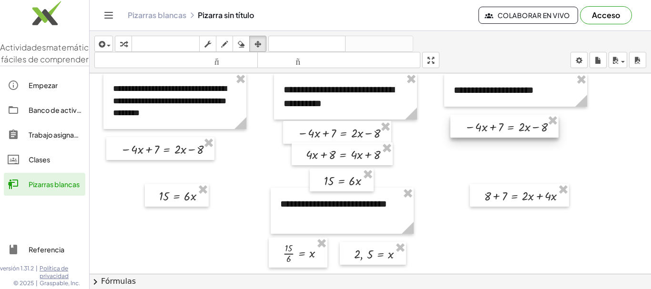
drag, startPoint x: 487, startPoint y: 143, endPoint x: 464, endPoint y: 125, distance: 29.1
click at [464, 125] on div at bounding box center [504, 126] width 108 height 23
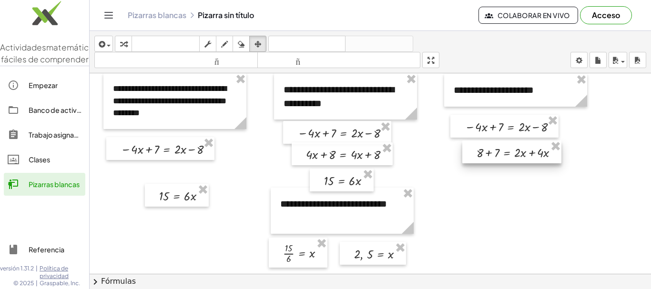
drag, startPoint x: 495, startPoint y: 201, endPoint x: 488, endPoint y: 157, distance: 44.0
click at [488, 157] on div at bounding box center [511, 152] width 99 height 23
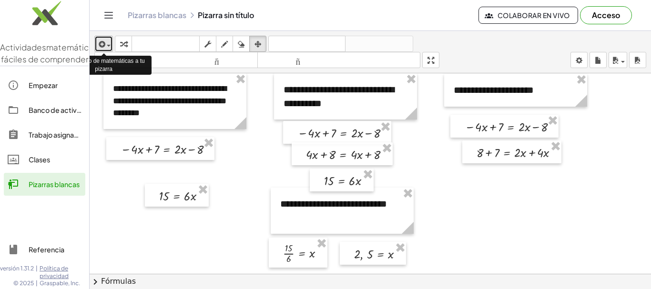
click at [106, 43] on span "button" at bounding box center [106, 45] width 2 height 7
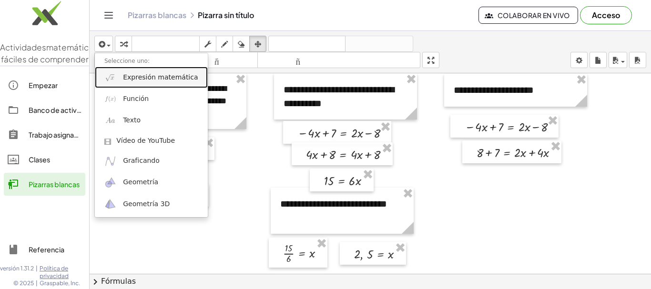
click at [146, 78] on font "Expresión matemática" at bounding box center [160, 77] width 75 height 8
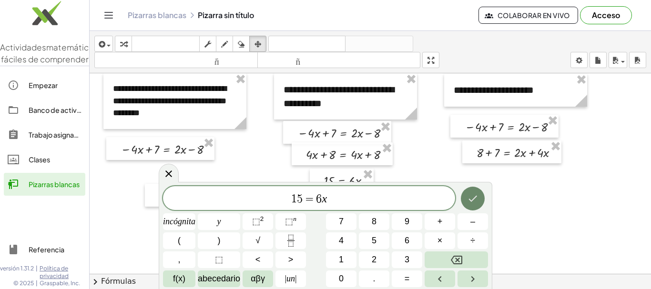
click at [473, 197] on icon "Hecho" at bounding box center [472, 198] width 11 height 11
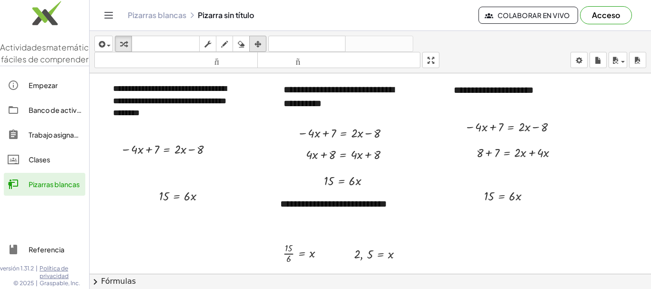
click at [258, 42] on icon "button" at bounding box center [257, 44] width 7 height 11
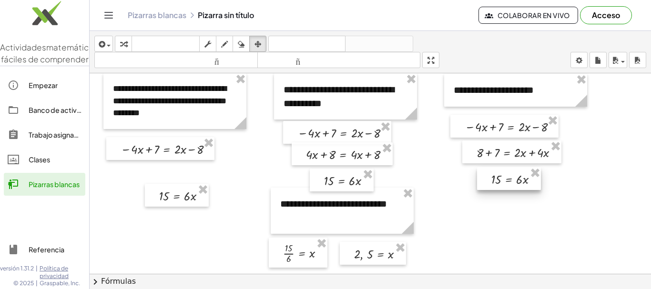
drag, startPoint x: 493, startPoint y: 197, endPoint x: 500, endPoint y: 181, distance: 17.7
click at [500, 181] on div at bounding box center [509, 178] width 64 height 23
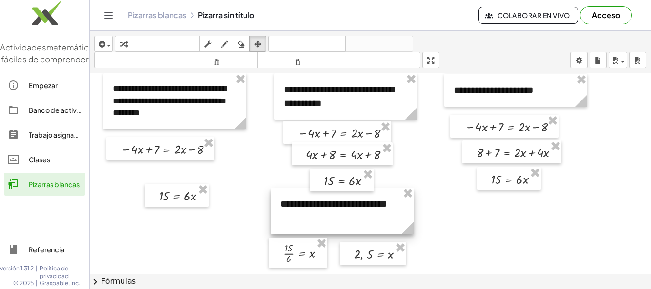
click at [379, 221] on div at bounding box center [342, 211] width 143 height 46
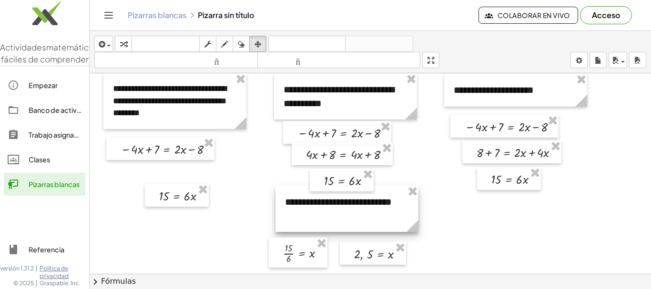
drag, startPoint x: 379, startPoint y: 221, endPoint x: 383, endPoint y: 219, distance: 5.1
click at [383, 219] on div at bounding box center [346, 209] width 143 height 46
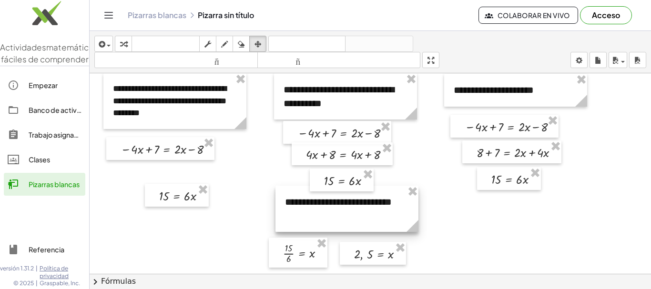
click at [383, 219] on div at bounding box center [346, 209] width 143 height 46
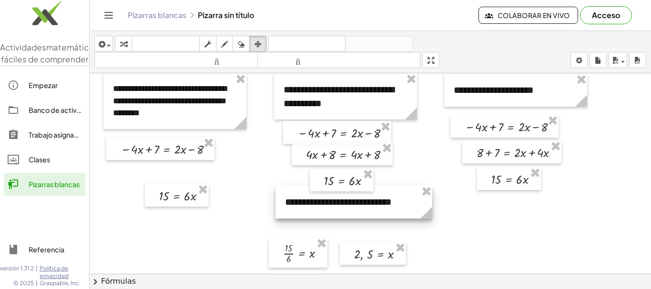
drag, startPoint x: 413, startPoint y: 230, endPoint x: 427, endPoint y: 228, distance: 14.0
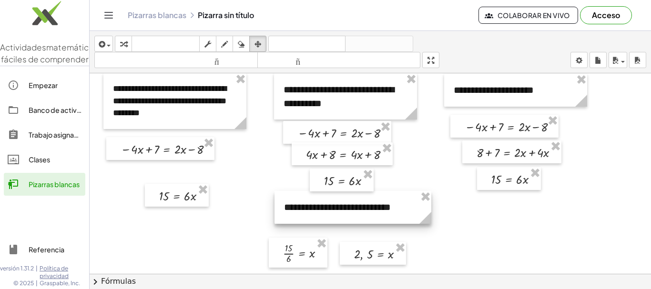
drag, startPoint x: 393, startPoint y: 204, endPoint x: 392, endPoint y: 209, distance: 5.3
click at [392, 209] on div at bounding box center [352, 207] width 157 height 33
click at [345, 211] on div at bounding box center [352, 207] width 157 height 33
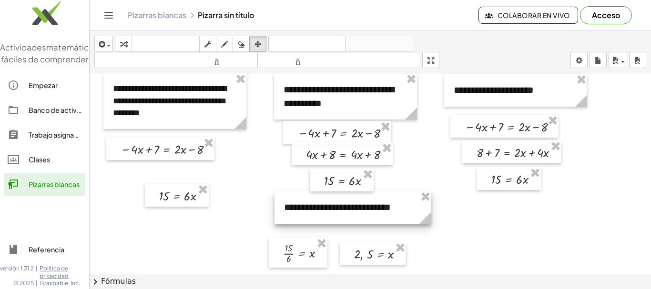
click at [345, 211] on div at bounding box center [352, 207] width 157 height 33
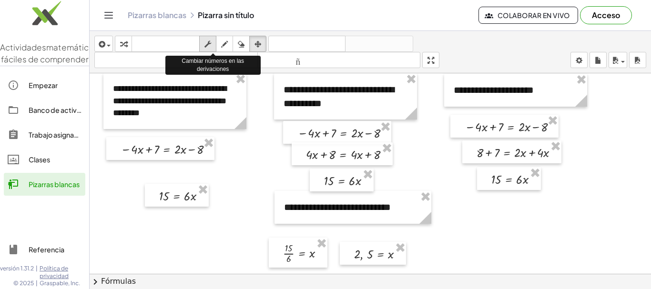
click at [204, 45] on div "button" at bounding box center [207, 43] width 12 height 11
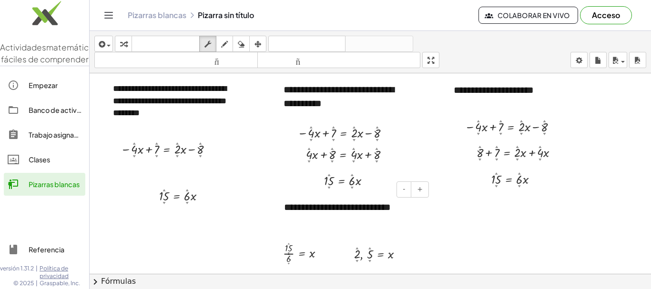
click at [350, 211] on font "**********" at bounding box center [337, 207] width 107 height 10
click at [343, 211] on font "**********" at bounding box center [337, 207] width 107 height 10
click at [335, 208] on font "**********" at bounding box center [337, 207] width 107 height 10
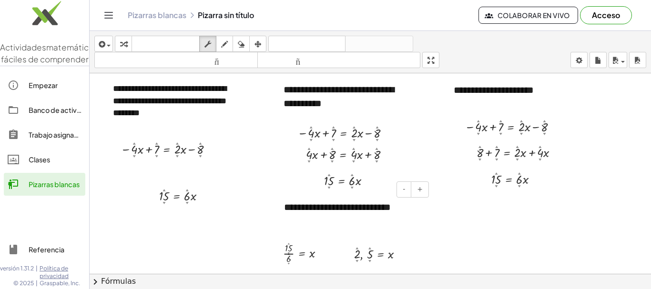
drag, startPoint x: 376, startPoint y: 190, endPoint x: 365, endPoint y: 197, distance: 12.4
click at [365, 197] on div "**********" at bounding box center [352, 207] width 157 height 33
drag, startPoint x: 365, startPoint y: 197, endPoint x: 589, endPoint y: 143, distance: 229.7
click at [263, 41] on div "button" at bounding box center [258, 43] width 12 height 11
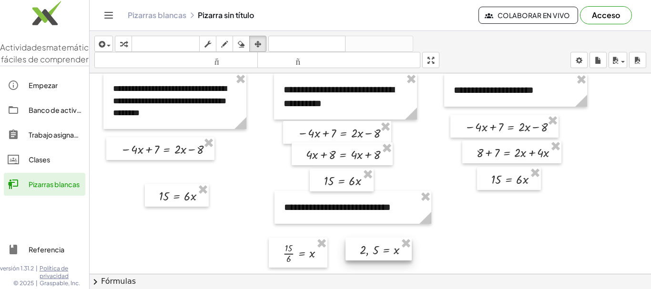
drag, startPoint x: 379, startPoint y: 252, endPoint x: 384, endPoint y: 248, distance: 7.1
click at [384, 248] on div at bounding box center [378, 249] width 66 height 23
drag, startPoint x: 298, startPoint y: 259, endPoint x: 302, endPoint y: 252, distance: 8.7
click at [302, 252] on div at bounding box center [302, 245] width 59 height 30
drag, startPoint x: 373, startPoint y: 247, endPoint x: 377, endPoint y: 244, distance: 5.4
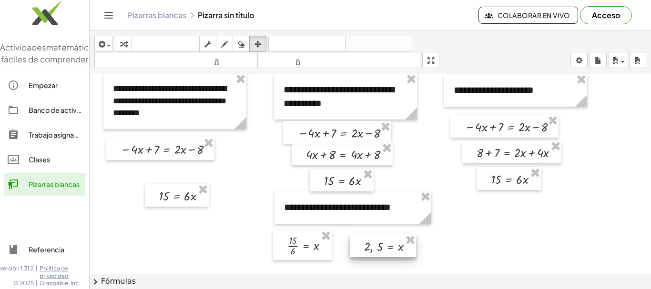
click at [377, 244] on div at bounding box center [383, 245] width 66 height 23
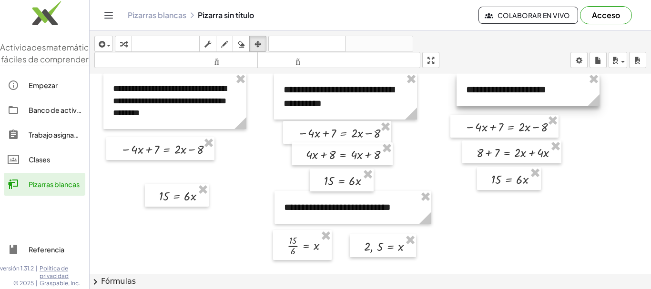
drag, startPoint x: 486, startPoint y: 94, endPoint x: 499, endPoint y: 92, distance: 12.5
click at [499, 92] on div at bounding box center [527, 89] width 143 height 33
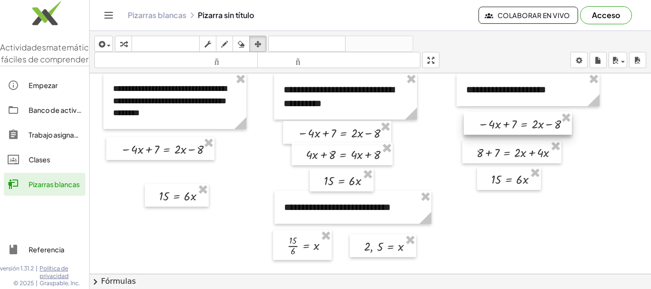
drag, startPoint x: 493, startPoint y: 127, endPoint x: 506, endPoint y: 124, distance: 13.6
click at [506, 124] on div at bounding box center [517, 123] width 108 height 23
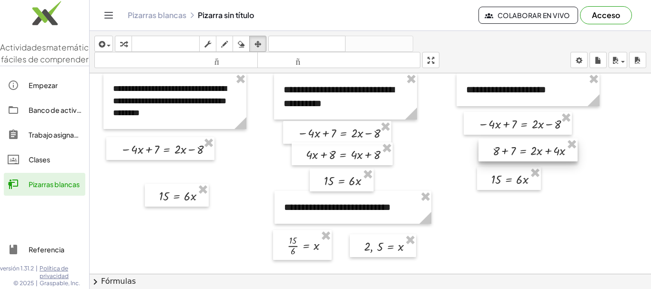
drag, startPoint x: 498, startPoint y: 152, endPoint x: 514, endPoint y: 151, distance: 16.3
click at [514, 151] on div at bounding box center [527, 150] width 99 height 23
drag, startPoint x: 501, startPoint y: 181, endPoint x: 513, endPoint y: 179, distance: 13.1
click at [513, 179] on div at bounding box center [522, 176] width 64 height 23
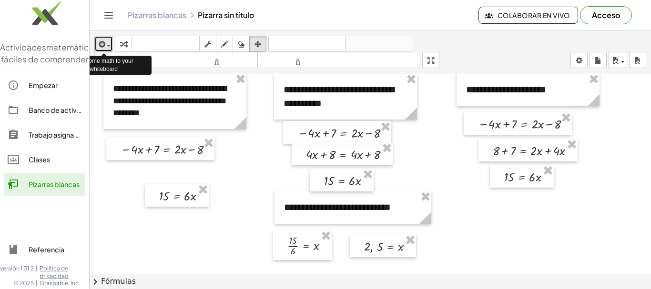
click at [97, 45] on icon "button" at bounding box center [101, 44] width 9 height 11
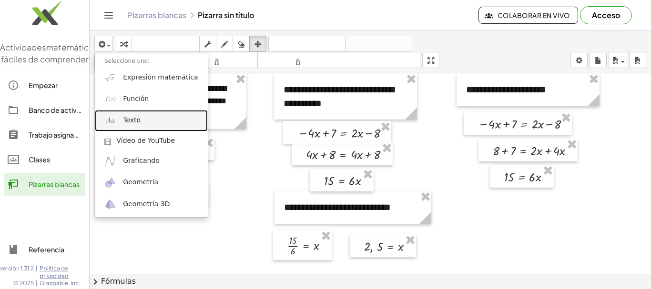
click at [127, 121] on font "Texto" at bounding box center [132, 120] width 18 height 8
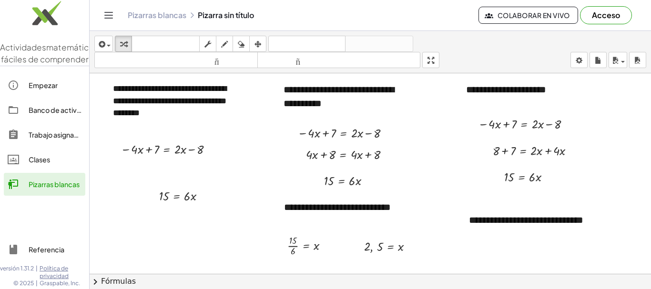
click at [514, 230] on div "**********" at bounding box center [530, 227] width 143 height 46
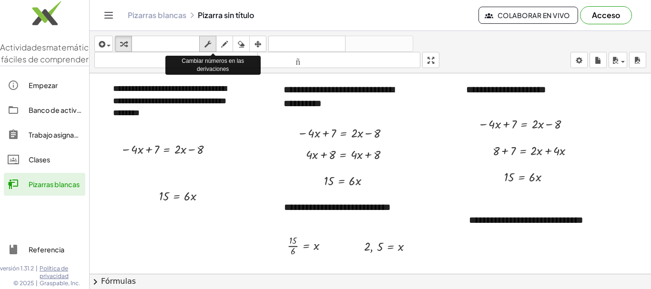
click at [211, 45] on icon "button" at bounding box center [207, 44] width 7 height 11
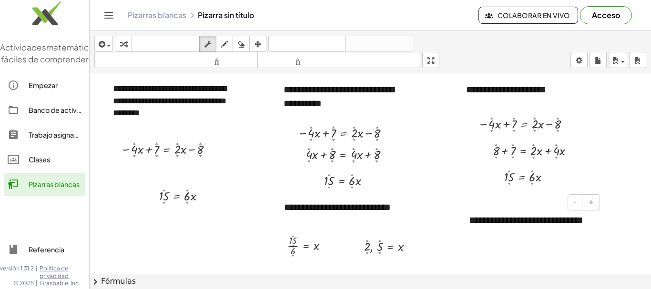
click at [495, 215] on font "**********" at bounding box center [526, 220] width 114 height 10
click at [372, 199] on div "**********" at bounding box center [352, 207] width 157 height 33
click at [345, 208] on font "**********" at bounding box center [337, 207] width 107 height 10
click at [501, 217] on font "**********" at bounding box center [526, 220] width 114 height 10
click at [505, 221] on font "**********" at bounding box center [526, 220] width 114 height 10
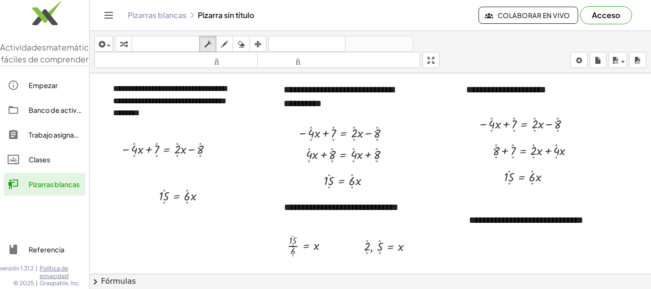
click at [564, 235] on div "**********" at bounding box center [530, 227] width 143 height 46
click at [530, 219] on font "**********" at bounding box center [526, 220] width 114 height 10
click at [259, 44] on icon "button" at bounding box center [257, 44] width 7 height 11
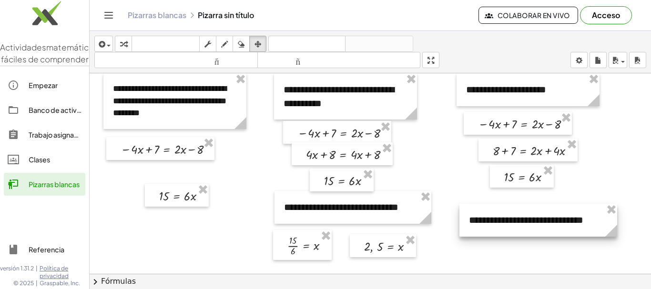
drag, startPoint x: 600, startPoint y: 246, endPoint x: 614, endPoint y: 238, distance: 16.8
click at [614, 238] on g at bounding box center [612, 232] width 17 height 17
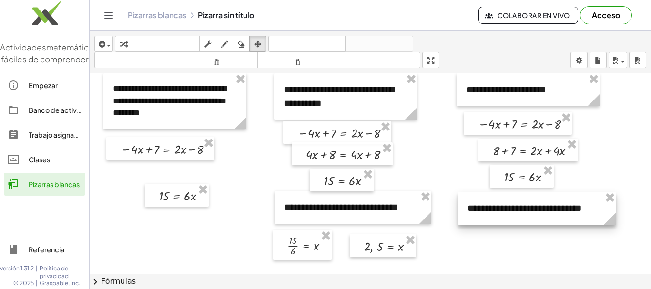
drag, startPoint x: 555, startPoint y: 223, endPoint x: 553, endPoint y: 211, distance: 12.0
click at [553, 211] on div at bounding box center [537, 208] width 158 height 33
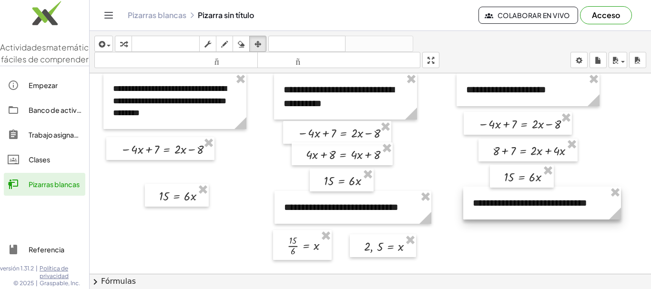
drag, startPoint x: 553, startPoint y: 211, endPoint x: 559, endPoint y: 206, distance: 7.4
click at [559, 206] on div at bounding box center [542, 203] width 158 height 33
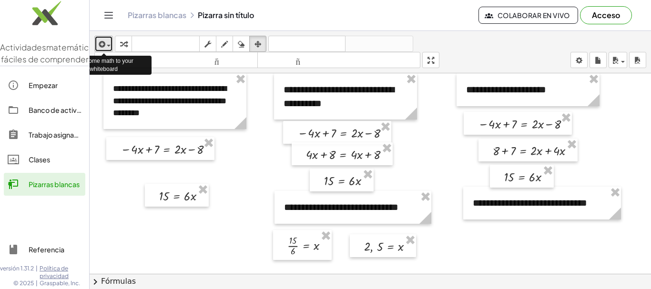
click at [101, 46] on icon "button" at bounding box center [101, 44] width 9 height 11
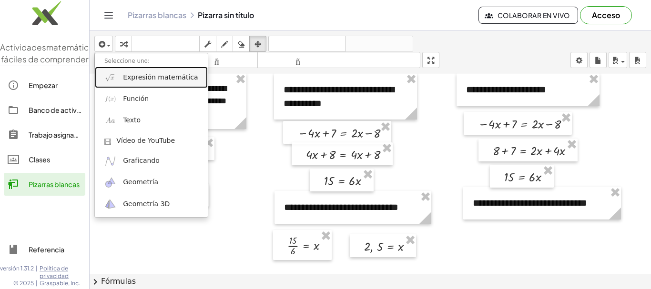
click at [149, 76] on font "Expresión matemática" at bounding box center [160, 77] width 75 height 8
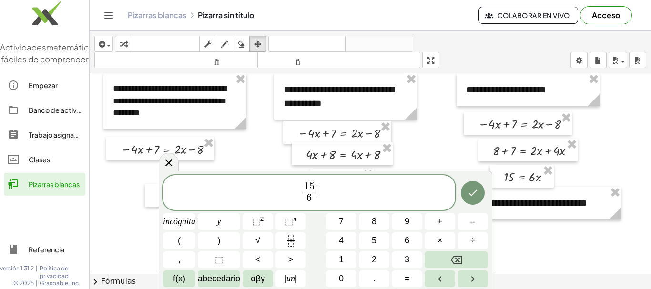
click at [318, 194] on span "1 5 6 ​ ​" at bounding box center [309, 193] width 292 height 25
click at [473, 195] on icon "Hecho" at bounding box center [472, 192] width 11 height 11
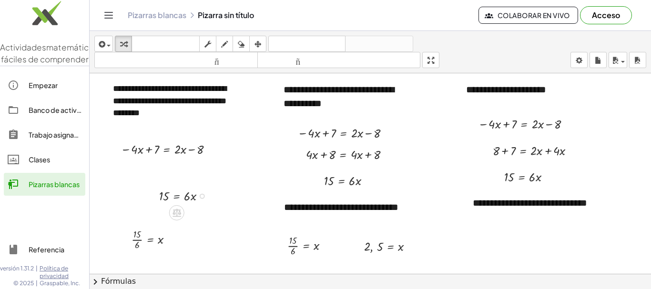
click at [177, 200] on div at bounding box center [185, 195] width 63 height 18
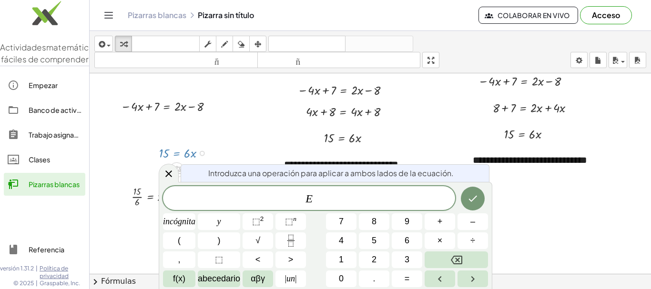
scroll to position [49, 0]
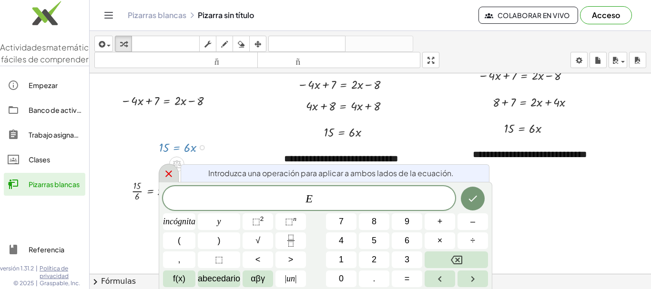
click at [169, 176] on icon at bounding box center [168, 173] width 11 height 11
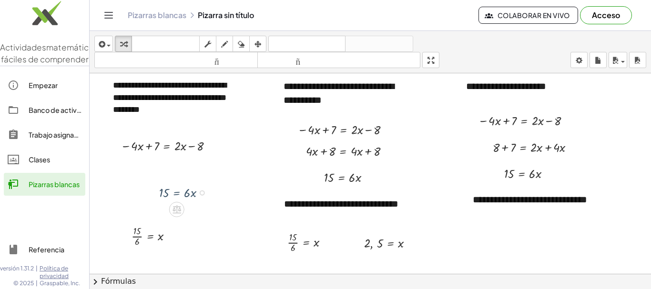
scroll to position [0, 0]
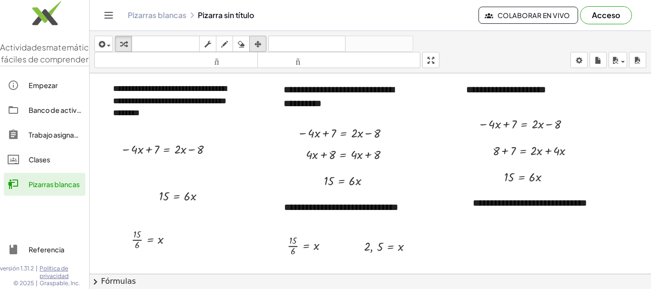
click at [258, 45] on icon "button" at bounding box center [257, 44] width 7 height 11
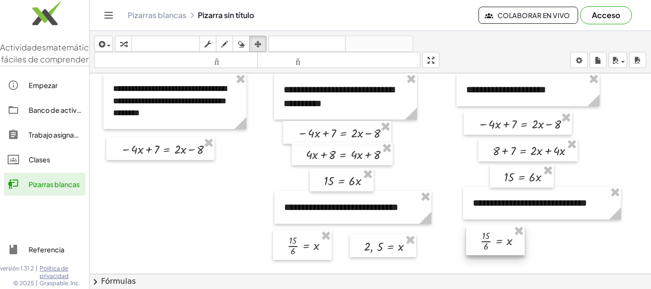
drag, startPoint x: 153, startPoint y: 244, endPoint x: 501, endPoint y: 246, distance: 347.7
click at [501, 246] on div at bounding box center [495, 240] width 59 height 30
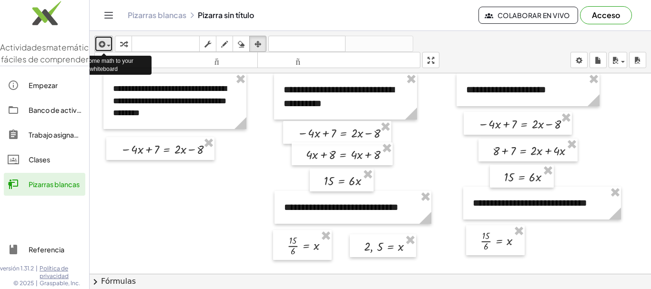
click at [105, 40] on div "button" at bounding box center [104, 43] width 14 height 11
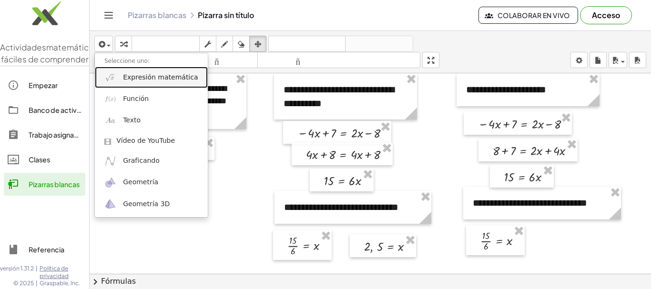
click at [144, 81] on font "Expresión matemática" at bounding box center [160, 77] width 75 height 8
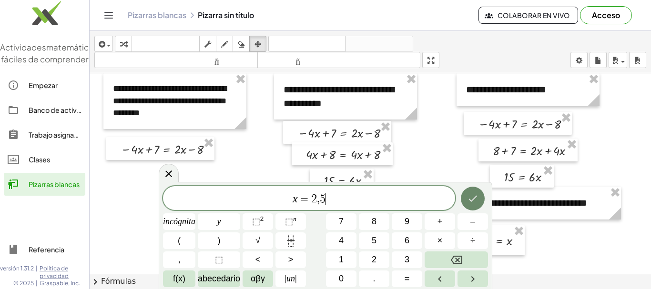
click at [472, 201] on icon "Hecho" at bounding box center [472, 199] width 9 height 6
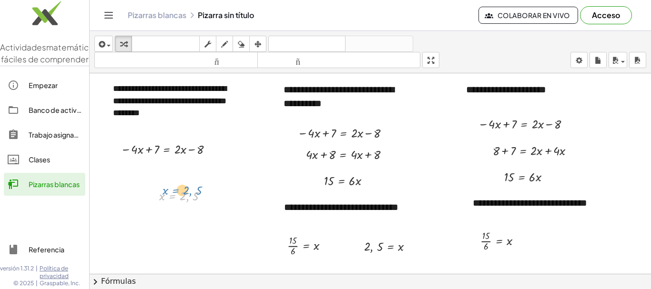
drag, startPoint x: 189, startPoint y: 195, endPoint x: 183, endPoint y: 190, distance: 7.4
click at [183, 190] on div at bounding box center [187, 195] width 66 height 18
click at [257, 44] on icon "button" at bounding box center [257, 44] width 7 height 11
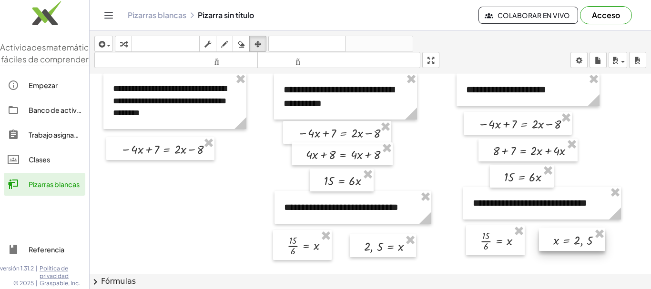
drag, startPoint x: 360, startPoint y: 214, endPoint x: 579, endPoint y: 241, distance: 220.4
click at [579, 241] on div at bounding box center [572, 239] width 66 height 23
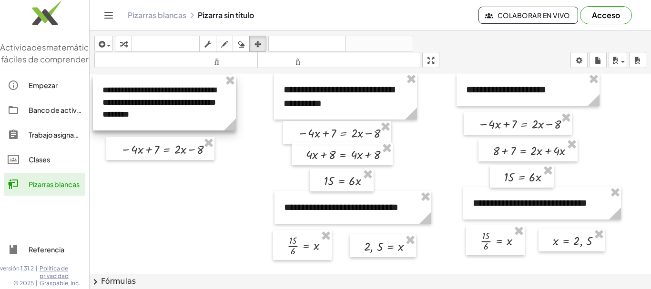
drag, startPoint x: 220, startPoint y: 94, endPoint x: 210, endPoint y: 95, distance: 10.6
click at [210, 95] on div at bounding box center [164, 103] width 143 height 56
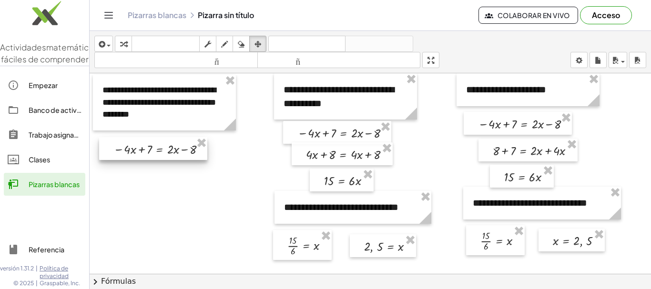
drag, startPoint x: 181, startPoint y: 153, endPoint x: 173, endPoint y: 153, distance: 7.1
click at [173, 153] on div at bounding box center [153, 148] width 108 height 23
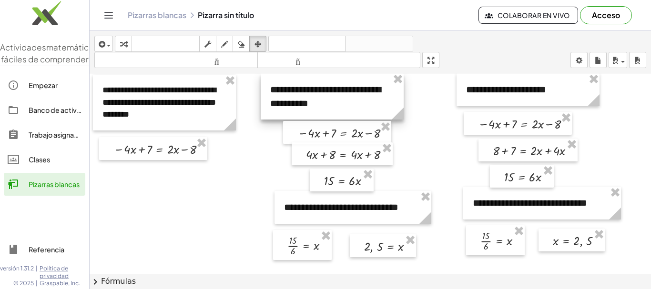
drag, startPoint x: 311, startPoint y: 95, endPoint x: 297, endPoint y: 94, distance: 13.3
click at [297, 94] on div at bounding box center [332, 96] width 143 height 46
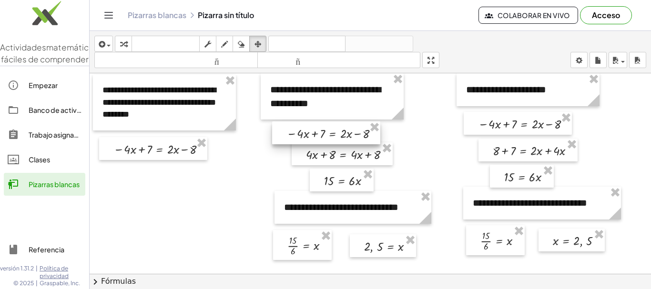
drag, startPoint x: 325, startPoint y: 142, endPoint x: 314, endPoint y: 142, distance: 11.0
click at [314, 142] on div at bounding box center [326, 132] width 108 height 23
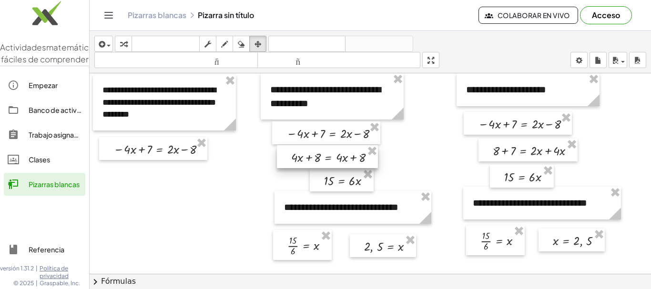
drag, startPoint x: 324, startPoint y: 156, endPoint x: 309, endPoint y: 159, distance: 15.0
click at [309, 159] on div at bounding box center [327, 156] width 101 height 23
drag, startPoint x: 328, startPoint y: 180, endPoint x: 312, endPoint y: 180, distance: 16.7
click at [312, 180] on div at bounding box center [325, 180] width 64 height 23
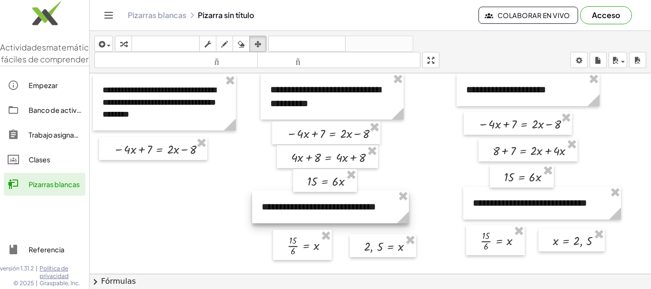
drag, startPoint x: 321, startPoint y: 211, endPoint x: 299, endPoint y: 211, distance: 22.4
click at [299, 211] on div at bounding box center [330, 207] width 157 height 33
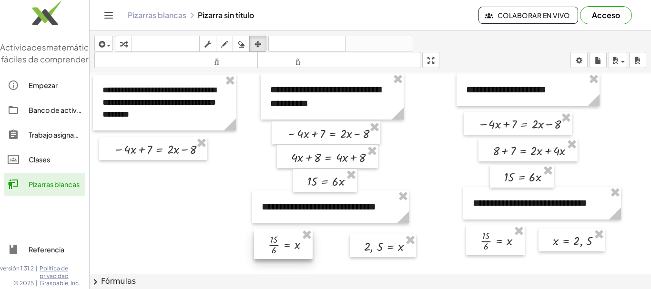
drag, startPoint x: 311, startPoint y: 243, endPoint x: 292, endPoint y: 242, distance: 19.1
click at [292, 242] on div at bounding box center [283, 244] width 59 height 30
drag, startPoint x: 367, startPoint y: 245, endPoint x: 343, endPoint y: 244, distance: 23.8
click at [343, 244] on div at bounding box center [358, 244] width 66 height 23
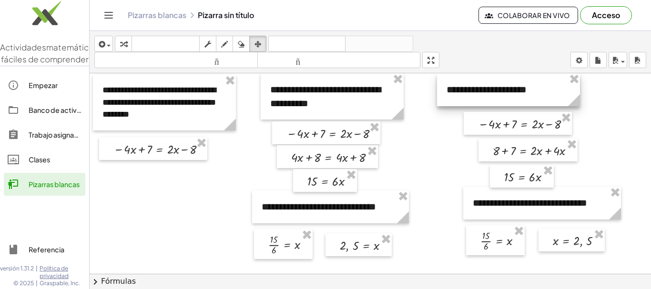
drag, startPoint x: 497, startPoint y: 93, endPoint x: 478, endPoint y: 88, distance: 20.2
click at [478, 88] on div at bounding box center [508, 89] width 143 height 33
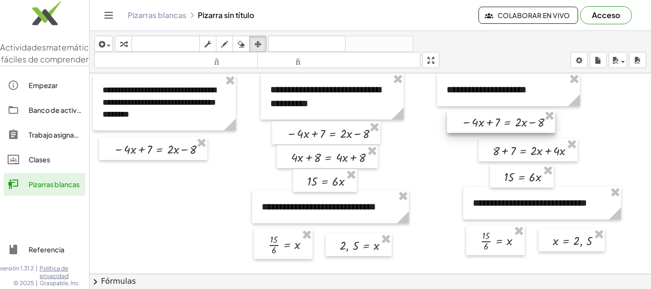
drag, startPoint x: 498, startPoint y: 125, endPoint x: 482, endPoint y: 123, distance: 16.8
click at [482, 123] on div at bounding box center [501, 121] width 108 height 23
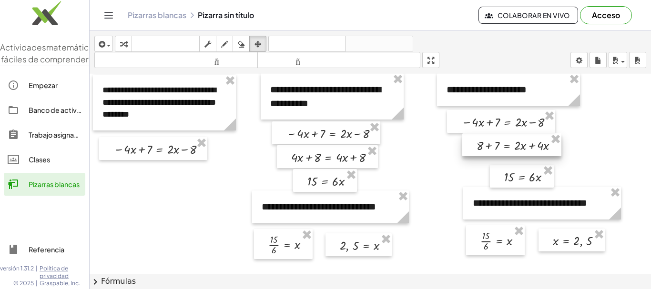
drag, startPoint x: 501, startPoint y: 150, endPoint x: 485, endPoint y: 145, distance: 17.0
click at [485, 145] on div at bounding box center [511, 144] width 99 height 23
drag, startPoint x: 504, startPoint y: 177, endPoint x: 489, endPoint y: 171, distance: 16.7
click at [489, 171] on div at bounding box center [506, 170] width 64 height 23
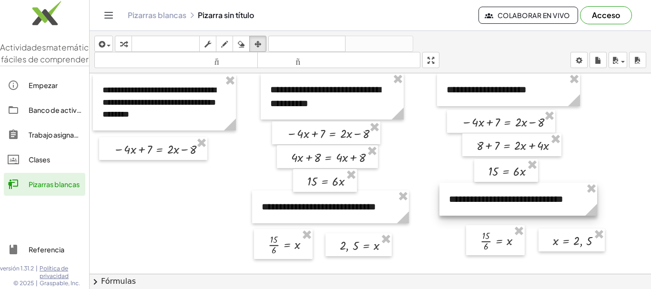
drag, startPoint x: 497, startPoint y: 206, endPoint x: 473, endPoint y: 202, distance: 24.1
click at [473, 202] on div at bounding box center [518, 199] width 158 height 33
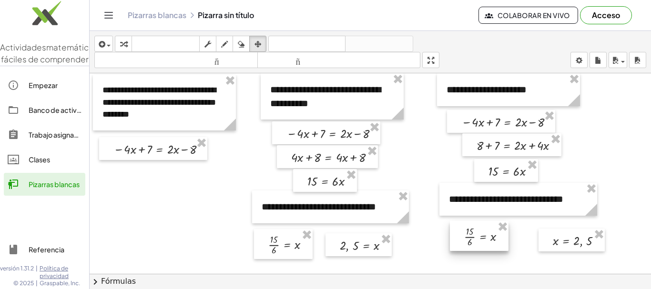
drag, startPoint x: 491, startPoint y: 240, endPoint x: 475, endPoint y: 236, distance: 16.8
click at [475, 236] on div at bounding box center [479, 236] width 59 height 30
drag, startPoint x: 554, startPoint y: 242, endPoint x: 543, endPoint y: 239, distance: 12.4
click at [543, 239] on div at bounding box center [559, 236] width 66 height 23
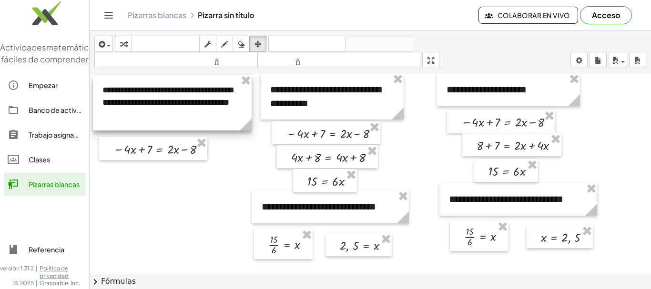
drag, startPoint x: 233, startPoint y: 128, endPoint x: 249, endPoint y: 118, distance: 18.4
click at [249, 118] on g at bounding box center [247, 126] width 17 height 17
drag, startPoint x: 250, startPoint y: 126, endPoint x: 254, endPoint y: 126, distance: 4.8
click at [254, 126] on icon at bounding box center [250, 125] width 12 height 12
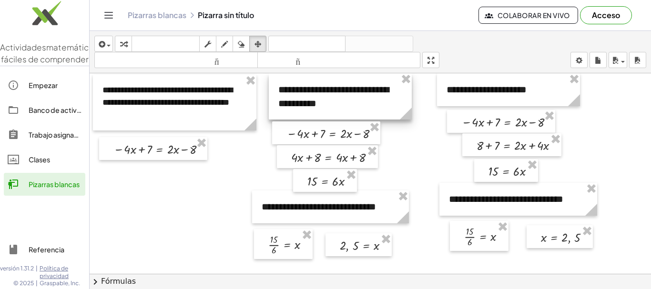
drag, startPoint x: 296, startPoint y: 99, endPoint x: 304, endPoint y: 97, distance: 8.4
click at [304, 97] on div at bounding box center [340, 96] width 143 height 46
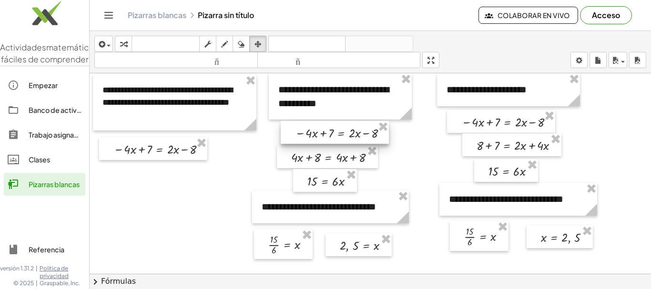
drag, startPoint x: 322, startPoint y: 137, endPoint x: 331, endPoint y: 136, distance: 8.6
click at [331, 136] on div at bounding box center [335, 132] width 108 height 23
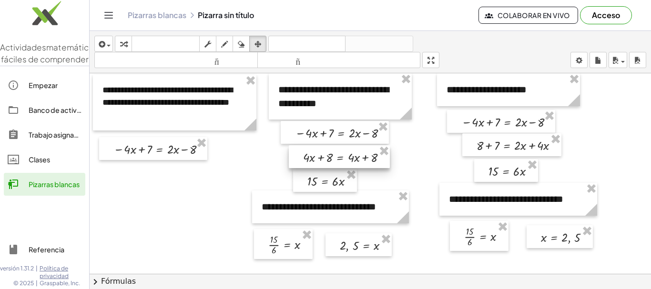
drag, startPoint x: 323, startPoint y: 161, endPoint x: 335, endPoint y: 161, distance: 11.9
click at [335, 161] on div at bounding box center [339, 156] width 101 height 23
drag, startPoint x: 332, startPoint y: 184, endPoint x: 348, endPoint y: 183, distance: 16.2
drag, startPoint x: 348, startPoint y: 183, endPoint x: 335, endPoint y: 182, distance: 13.3
click at [335, 182] on div at bounding box center [325, 180] width 64 height 23
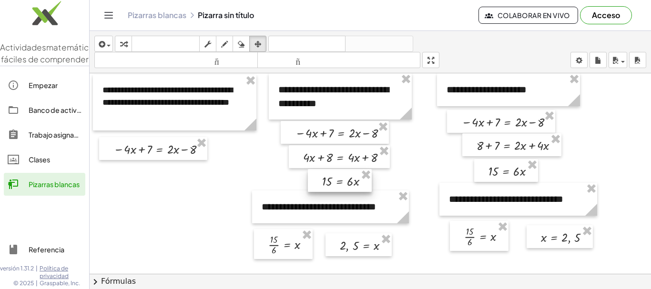
drag, startPoint x: 335, startPoint y: 182, endPoint x: 350, endPoint y: 182, distance: 14.8
click at [350, 182] on div at bounding box center [340, 180] width 64 height 23
click at [341, 209] on div at bounding box center [330, 207] width 157 height 33
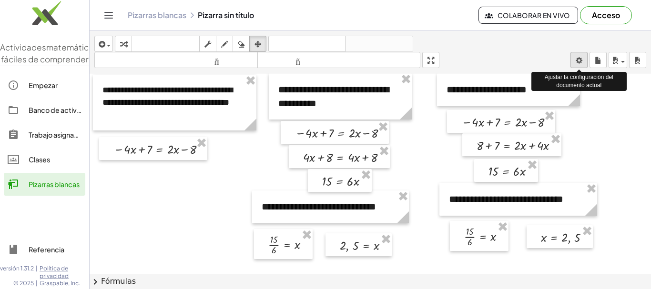
click at [577, 58] on body "**********" at bounding box center [325, 144] width 651 height 289
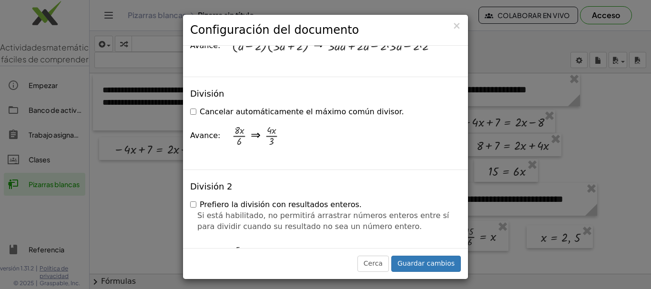
scroll to position [1016, 0]
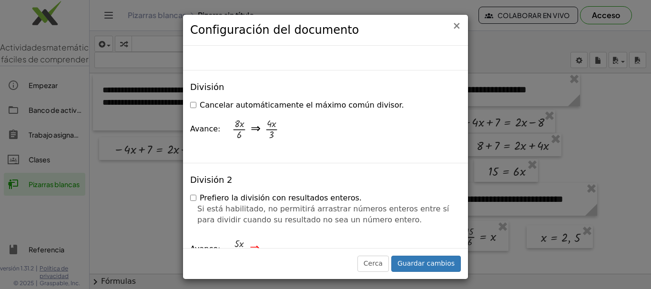
click at [457, 24] on font "×" at bounding box center [456, 25] width 9 height 11
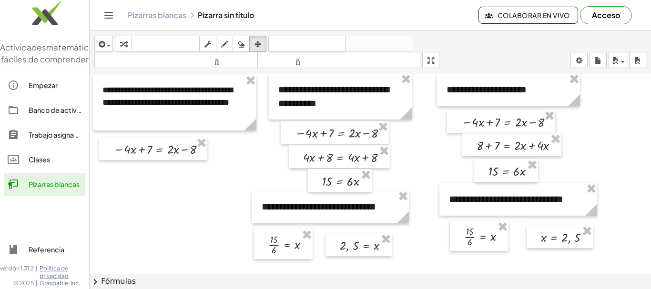
click at [110, 16] on icon "Cambiar navegación" at bounding box center [108, 15] width 11 height 11
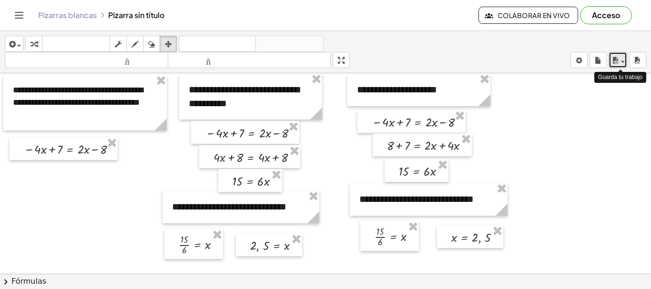
click at [617, 60] on icon "button" at bounding box center [615, 60] width 9 height 11
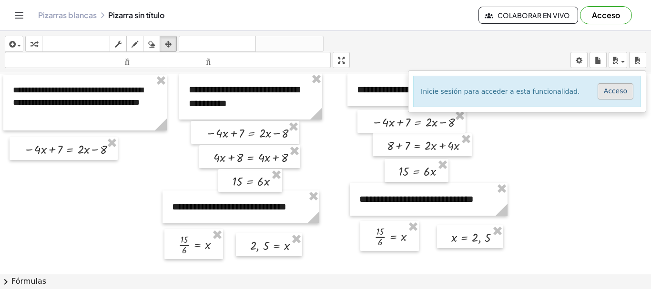
click at [619, 89] on font "Acceso" at bounding box center [615, 91] width 23 height 8
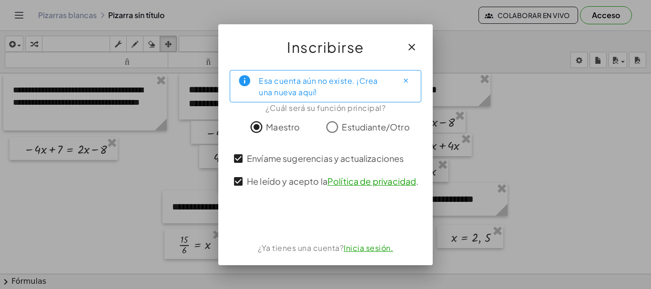
click at [362, 250] on font "Inicia sesión." at bounding box center [368, 248] width 50 height 10
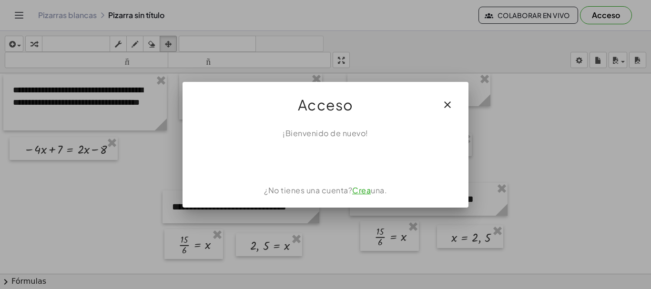
click at [444, 104] on icon "button" at bounding box center [447, 104] width 11 height 11
